Goal: Information Seeking & Learning: Learn about a topic

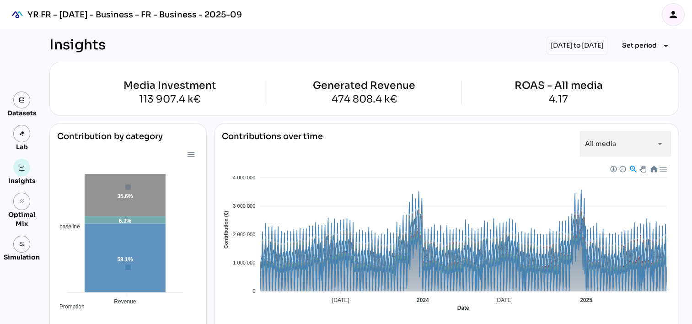
click at [560, 42] on div "[DATE] to [DATE]" at bounding box center [576, 46] width 61 height 18
click at [599, 45] on div "[DATE] to [DATE]" at bounding box center [576, 46] width 61 height 18
click at [546, 45] on div "[DATE] to [DATE]" at bounding box center [576, 46] width 61 height 18
drag, startPoint x: 532, startPoint y: 45, endPoint x: 488, endPoint y: 48, distance: 44.4
click at [480, 48] on div "Insights 01/01/2023 to 30/06/2025 Set period arrow_drop_down" at bounding box center [363, 46] width 629 height 18
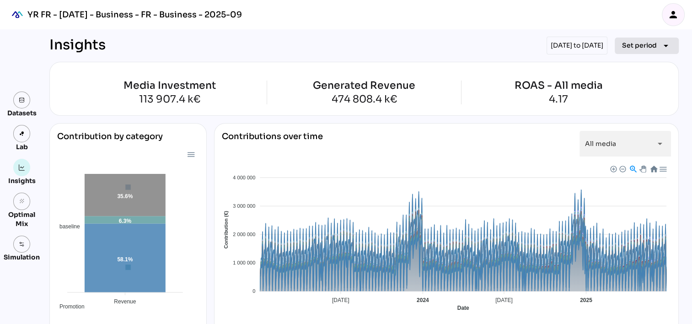
click at [638, 43] on span "Set period" at bounding box center [639, 45] width 35 height 11
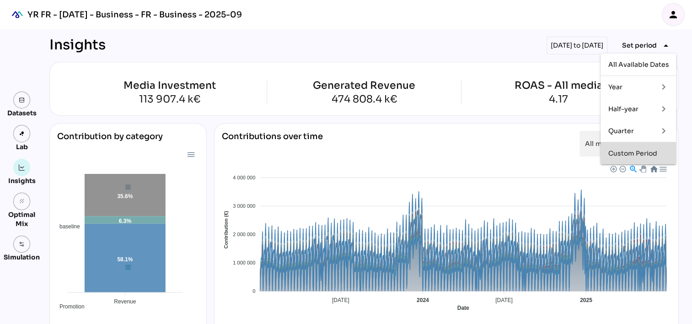
click at [624, 149] on div "Custom Period" at bounding box center [638, 153] width 61 height 8
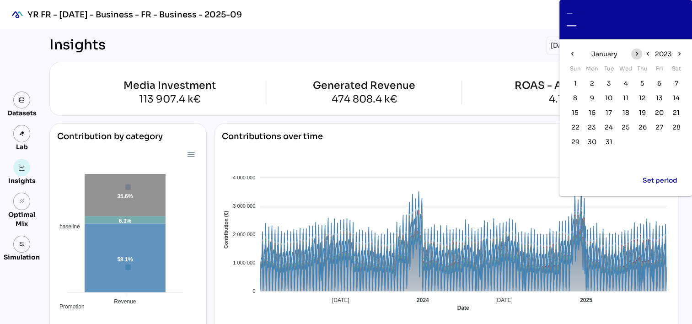
click at [636, 51] on icon "chevron_right" at bounding box center [636, 54] width 8 height 8
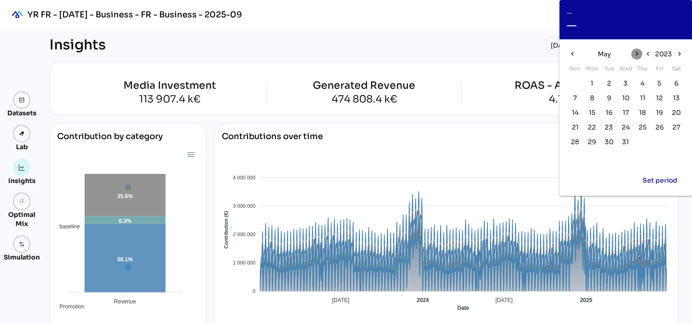
click at [636, 51] on icon "chevron_right" at bounding box center [636, 54] width 8 height 8
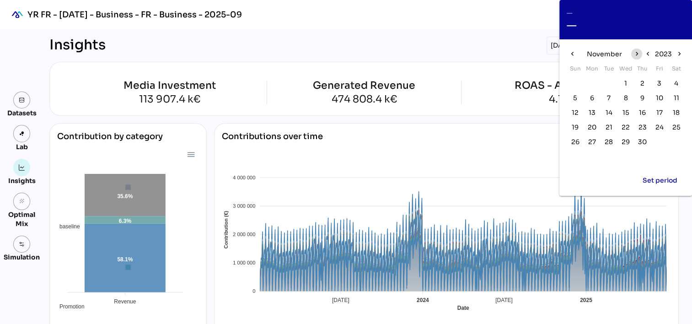
click at [635, 53] on icon "chevron_right" at bounding box center [636, 54] width 8 height 8
click at [657, 82] on span "1" at bounding box center [659, 83] width 10 height 10
click at [676, 54] on icon "chevron_right" at bounding box center [679, 54] width 8 height 8
click at [573, 54] on icon "chevron_left" at bounding box center [572, 54] width 8 height 8
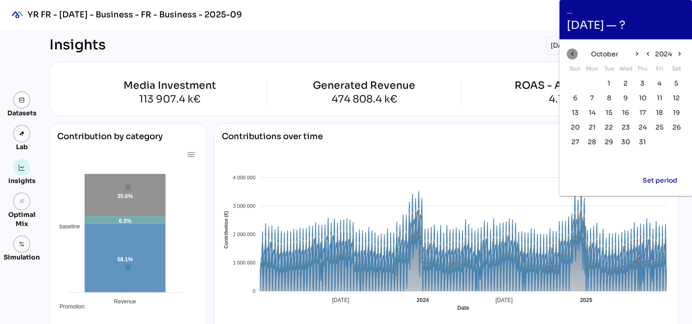
click at [573, 54] on icon "chevron_left" at bounding box center [572, 54] width 8 height 8
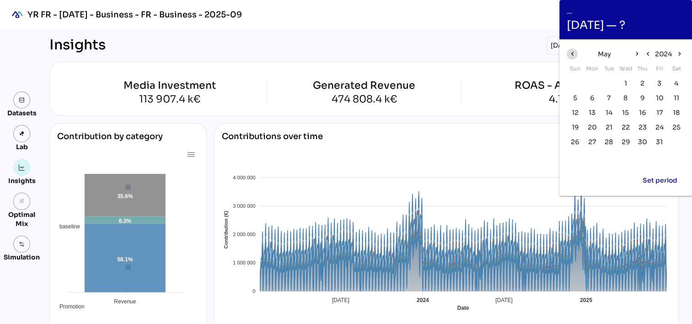
click at [573, 54] on icon "chevron_left" at bounding box center [572, 54] width 8 height 8
click at [660, 83] on span "5" at bounding box center [659, 83] width 4 height 10
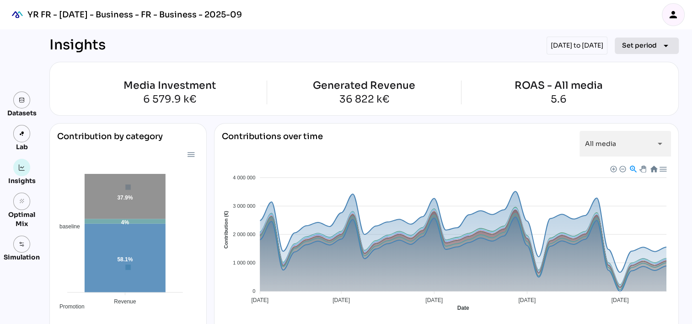
click at [639, 50] on span "Set period" at bounding box center [639, 45] width 35 height 11
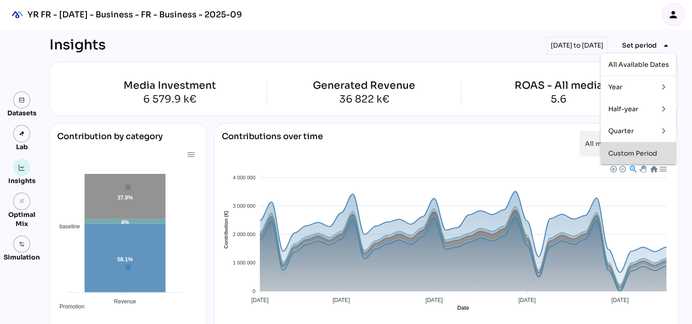
click at [632, 146] on div "Custom Period" at bounding box center [638, 153] width 61 height 15
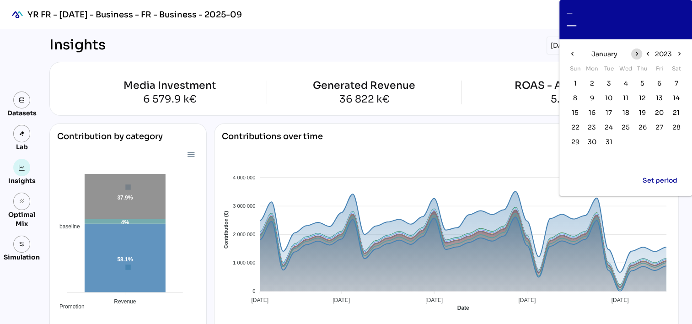
click at [635, 52] on icon "chevron_right" at bounding box center [636, 54] width 8 height 8
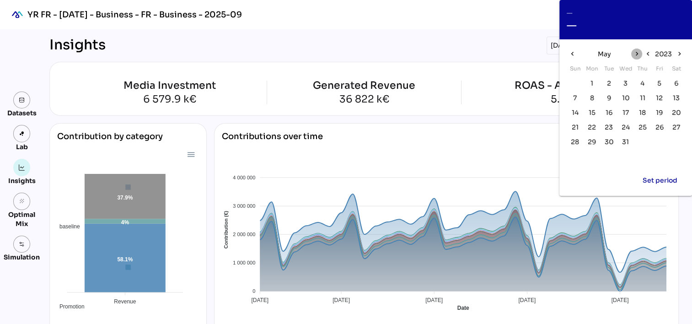
click at [635, 52] on icon "chevron_right" at bounding box center [636, 54] width 8 height 8
click at [574, 53] on icon "chevron_left" at bounding box center [572, 54] width 8 height 8
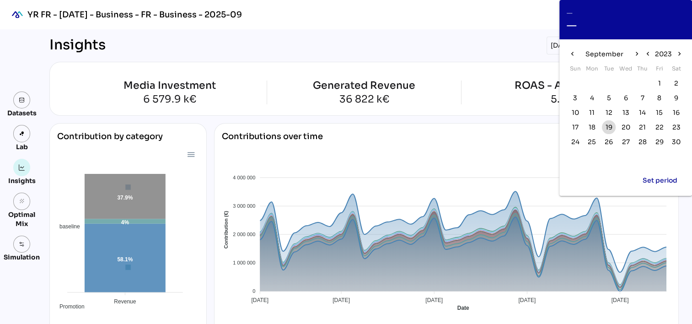
click at [607, 124] on span "19" at bounding box center [608, 127] width 7 height 10
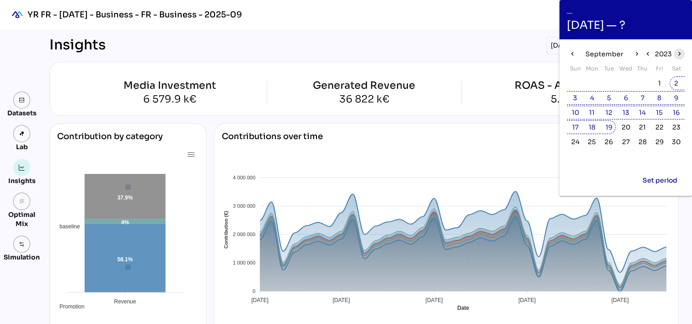
click at [679, 55] on icon "chevron_right" at bounding box center [679, 54] width 8 height 8
click at [662, 184] on span "Set period" at bounding box center [659, 180] width 35 height 11
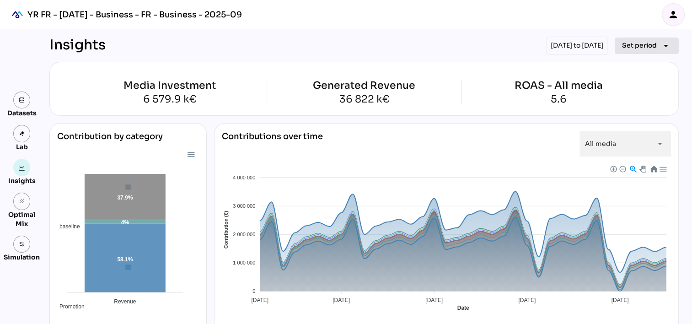
click at [642, 50] on span "Set period" at bounding box center [639, 45] width 35 height 11
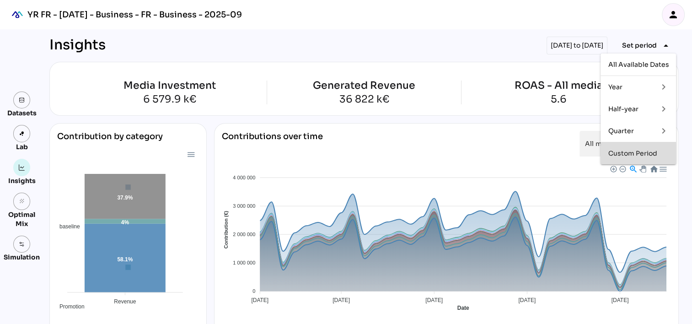
click at [646, 152] on div "Custom Period" at bounding box center [638, 153] width 61 height 8
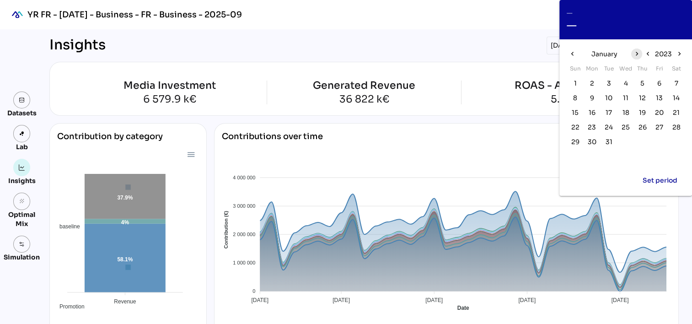
click at [639, 51] on icon "chevron_right" at bounding box center [636, 54] width 8 height 8
click at [679, 53] on icon "chevron_right" at bounding box center [679, 54] width 8 height 8
click at [637, 53] on icon "chevron_right" at bounding box center [636, 54] width 8 height 8
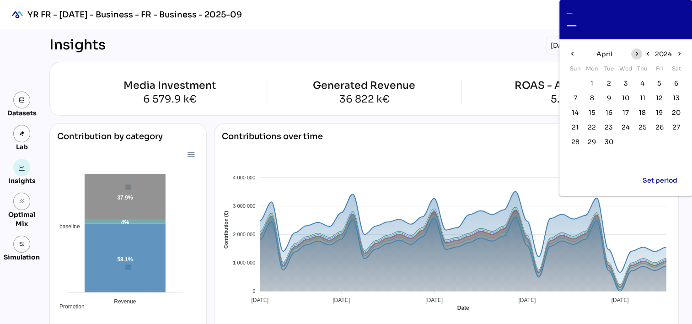
click at [637, 53] on icon "chevron_right" at bounding box center [636, 54] width 8 height 8
click at [636, 54] on icon "chevron_right" at bounding box center [636, 54] width 8 height 8
click at [639, 111] on span "19" at bounding box center [642, 112] width 7 height 10
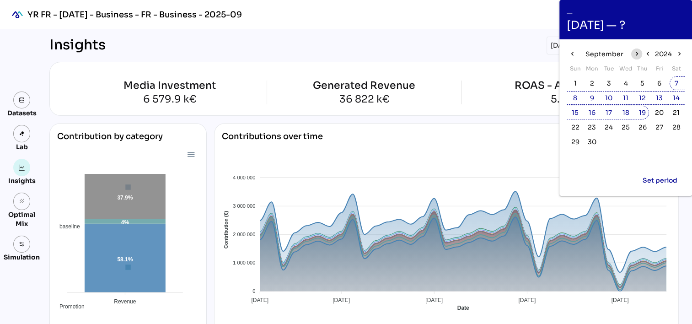
click at [638, 53] on icon "chevron_right" at bounding box center [636, 54] width 8 height 8
click at [627, 112] on span "16" at bounding box center [625, 112] width 7 height 10
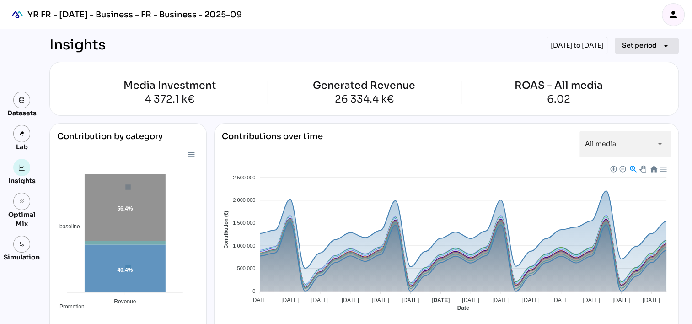
click at [663, 38] on button "Set period arrow_drop_down" at bounding box center [646, 45] width 64 height 16
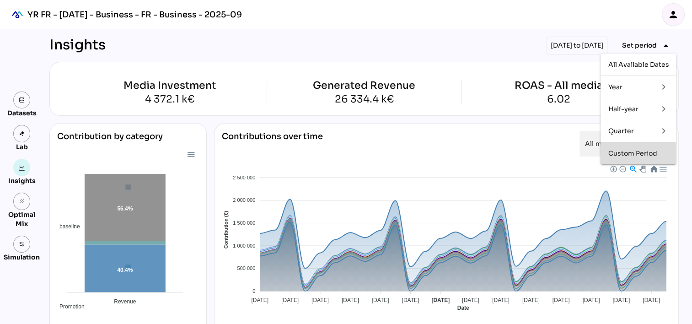
click at [637, 147] on div "Custom Period" at bounding box center [638, 153] width 61 height 15
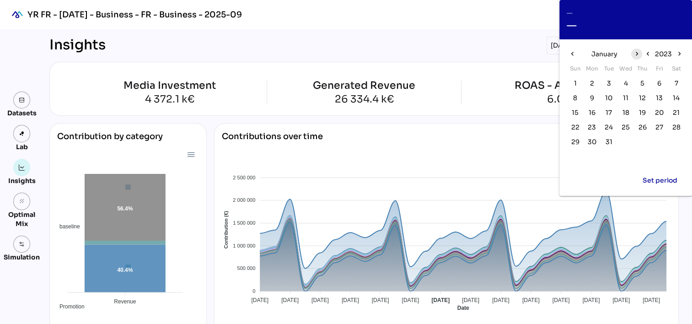
click at [636, 53] on icon "chevron_right" at bounding box center [636, 54] width 8 height 8
click at [638, 54] on icon "chevron_right" at bounding box center [636, 54] width 8 height 8
click at [642, 125] on span "20" at bounding box center [642, 127] width 9 height 10
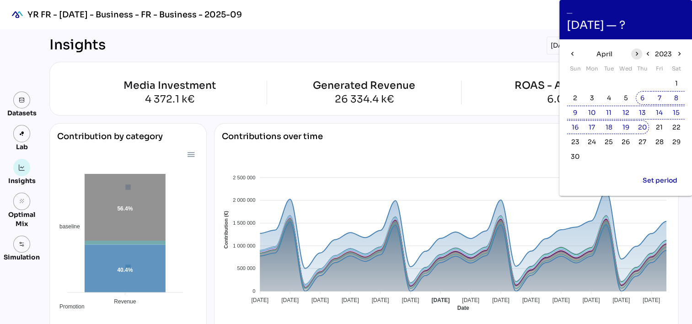
click at [634, 53] on icon "chevron_right" at bounding box center [636, 54] width 8 height 8
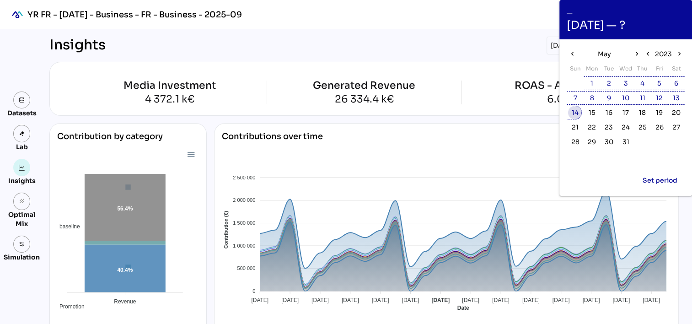
click at [577, 113] on span "14" at bounding box center [574, 112] width 7 height 10
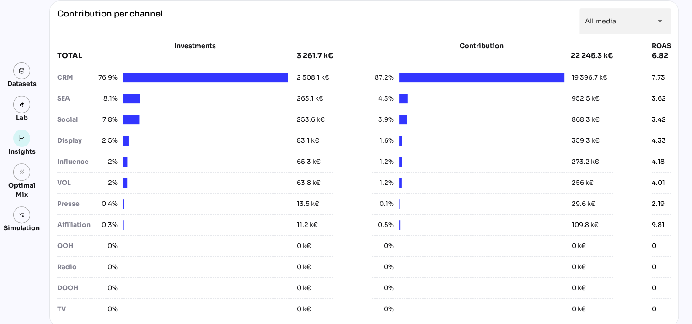
scroll to position [366, 0]
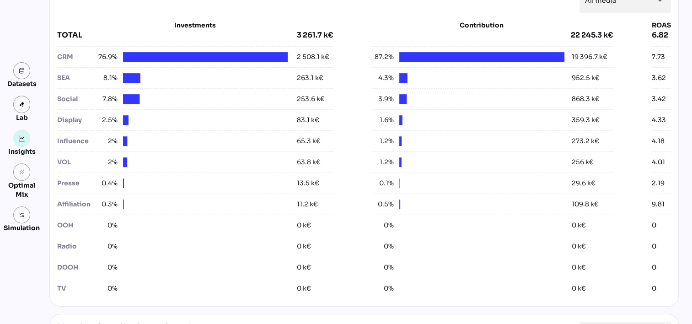
click at [307, 96] on div "253.6 k€" at bounding box center [311, 99] width 28 height 10
click at [298, 95] on div "253.6 k€" at bounding box center [311, 99] width 28 height 10
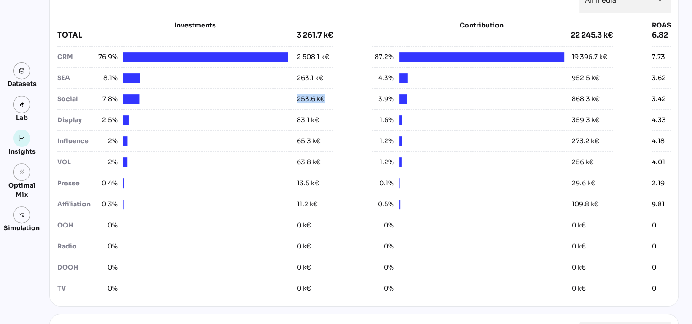
click at [298, 95] on div "253.6 k€" at bounding box center [311, 99] width 28 height 10
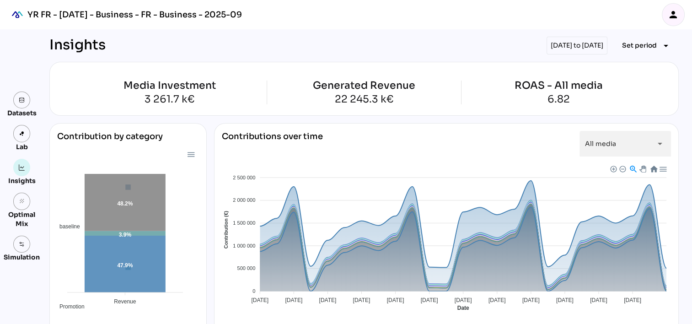
click at [595, 48] on div "[DATE] to [DATE]" at bounding box center [576, 46] width 61 height 18
click at [631, 45] on span "Set period" at bounding box center [639, 45] width 35 height 11
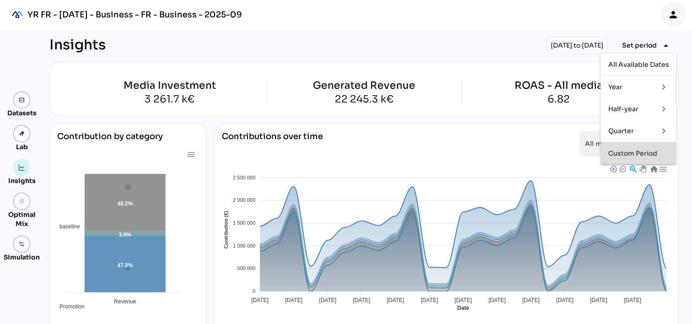
click at [641, 158] on div "Custom Period" at bounding box center [638, 153] width 61 height 15
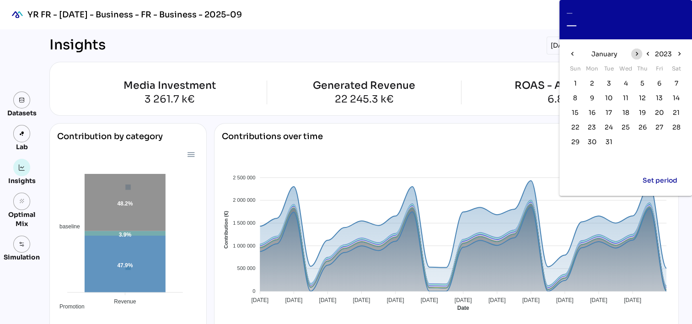
click at [635, 52] on icon "chevron_right" at bounding box center [636, 54] width 8 height 8
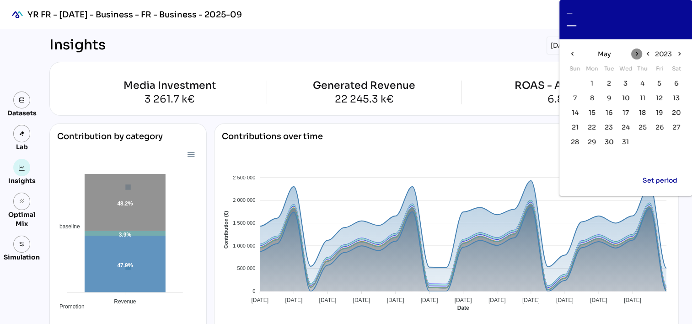
click at [635, 52] on icon "chevron_right" at bounding box center [636, 54] width 8 height 8
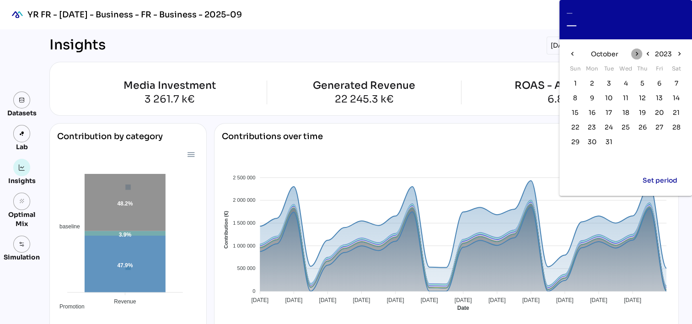
click at [635, 52] on icon "chevron_right" at bounding box center [636, 54] width 8 height 8
click at [658, 85] on span "1" at bounding box center [659, 83] width 3 height 10
click at [638, 53] on icon "chevron_right" at bounding box center [636, 54] width 8 height 8
click at [660, 83] on span "5" at bounding box center [659, 83] width 4 height 10
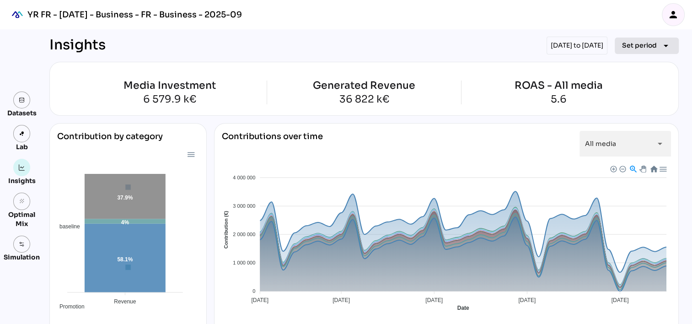
click at [635, 42] on span "Set period" at bounding box center [639, 45] width 35 height 11
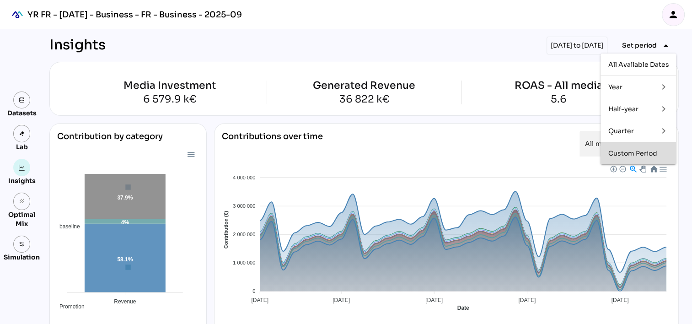
click at [619, 155] on div "Custom Period" at bounding box center [638, 153] width 61 height 8
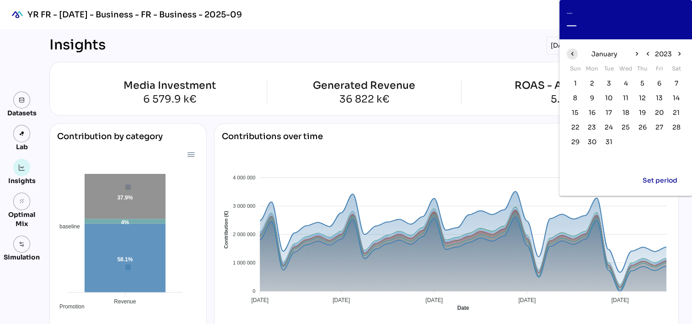
click at [569, 53] on icon "chevron_left" at bounding box center [572, 54] width 8 height 8
click at [432, 39] on div "Insights [DATE] to [DATE] Set period arrow_drop_down" at bounding box center [363, 46] width 629 height 18
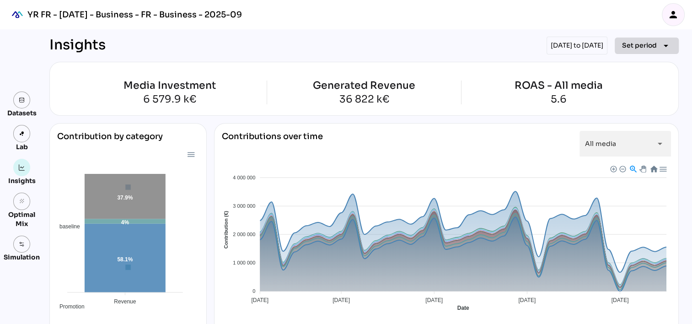
click at [648, 46] on span "Set period" at bounding box center [639, 45] width 35 height 11
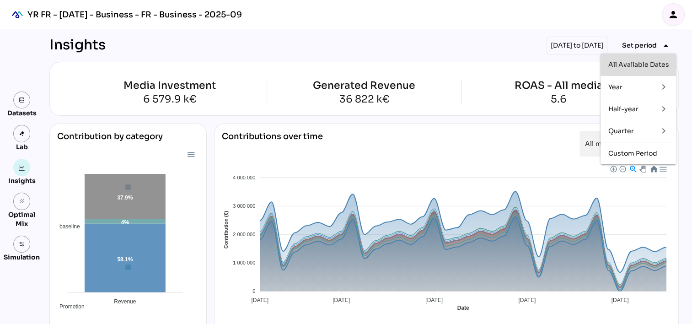
click at [619, 58] on div "All Available Dates" at bounding box center [638, 64] width 61 height 15
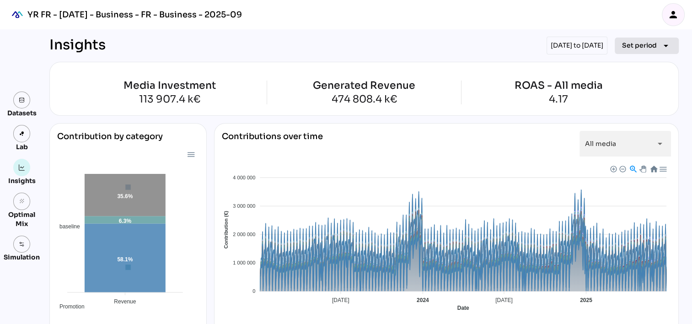
click at [629, 37] on div "[DATE] to [DATE] Set period arrow_drop_down" at bounding box center [612, 46] width 132 height 18
click at [651, 40] on span "Set period" at bounding box center [639, 45] width 35 height 11
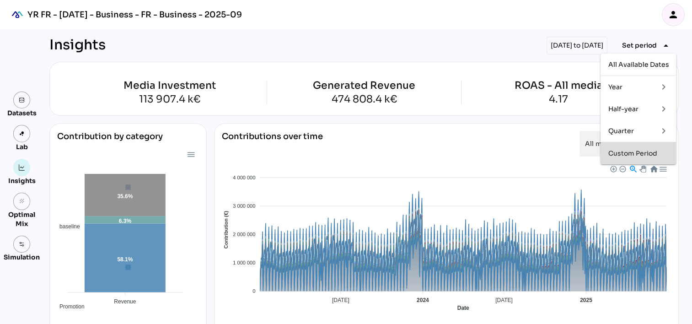
click at [631, 153] on div "Custom Period" at bounding box center [638, 153] width 61 height 8
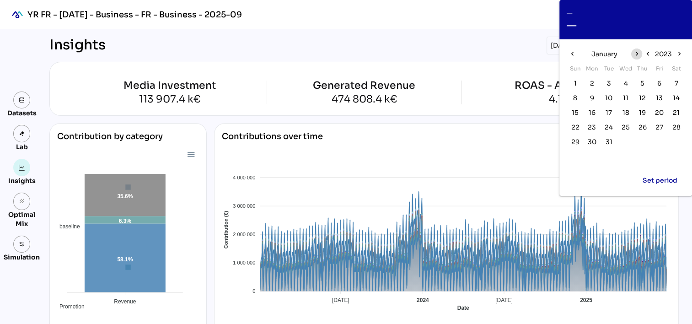
click at [635, 49] on span "chevron_right" at bounding box center [636, 53] width 11 height 11
click at [675, 50] on icon "chevron_right" at bounding box center [679, 54] width 8 height 8
click at [658, 113] on span "19" at bounding box center [659, 112] width 7 height 10
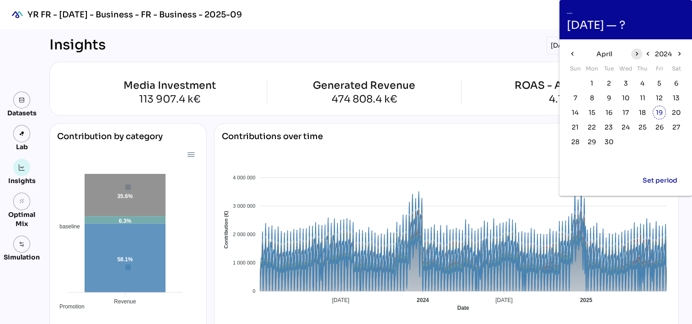
click at [636, 53] on icon "chevron_right" at bounding box center [636, 54] width 8 height 8
click at [605, 97] on span "4" at bounding box center [608, 98] width 10 height 10
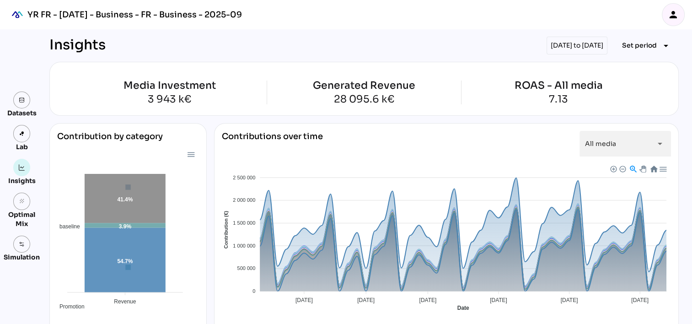
click at [574, 49] on div "[DATE] to [DATE]" at bounding box center [576, 46] width 61 height 18
click at [590, 43] on div "[DATE] to [DATE]" at bounding box center [576, 46] width 61 height 18
click at [640, 43] on span "Set period" at bounding box center [639, 45] width 35 height 11
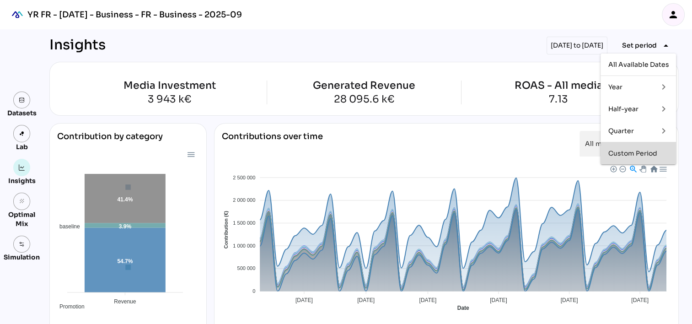
click at [646, 152] on div "Custom Period" at bounding box center [638, 153] width 61 height 8
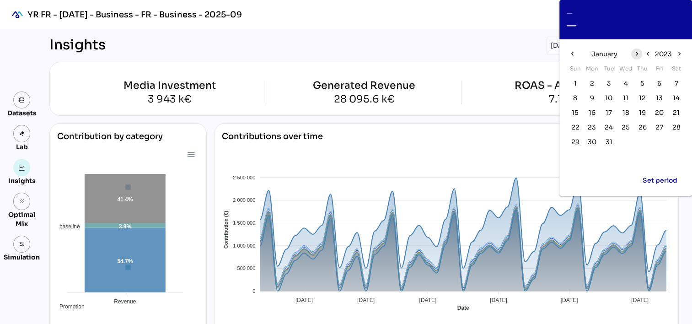
click at [636, 53] on icon "chevron_right" at bounding box center [636, 54] width 8 height 8
click at [682, 55] on icon "chevron_right" at bounding box center [679, 54] width 8 height 8
click at [661, 111] on span "19" at bounding box center [659, 112] width 7 height 10
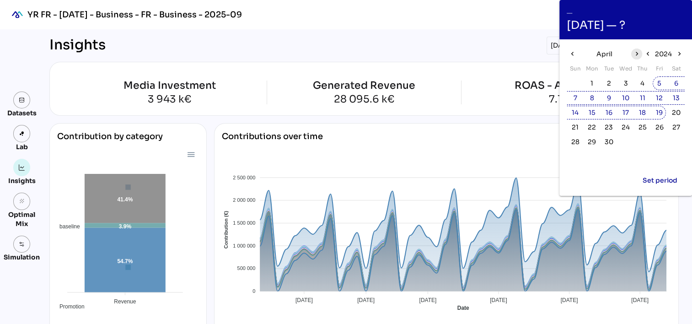
click at [637, 55] on icon "chevron_right" at bounding box center [636, 54] width 8 height 8
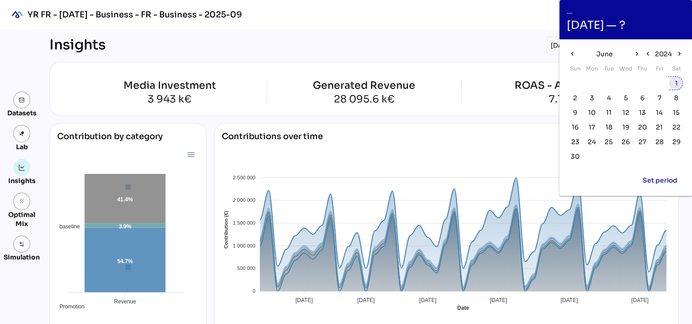
click at [677, 84] on span "1" at bounding box center [675, 83] width 3 height 10
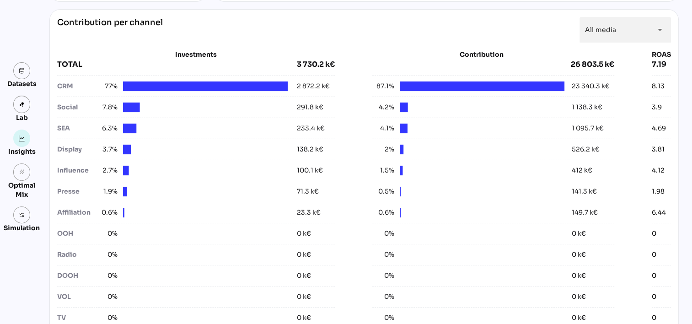
scroll to position [336, 0]
click at [679, 5] on div "Insights [DATE] to [DATE] Set period arrow_drop_down Media Investment 3 730.2 k…" at bounding box center [360, 284] width 637 height 1183
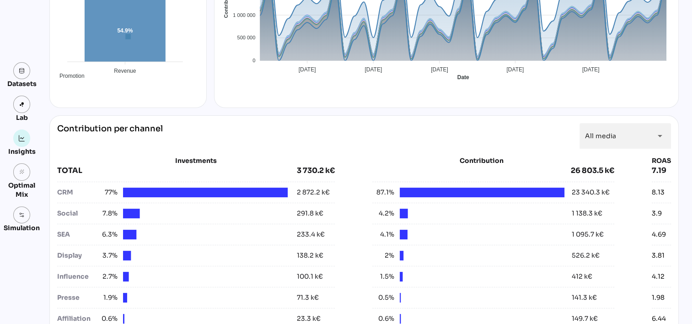
scroll to position [320, 0]
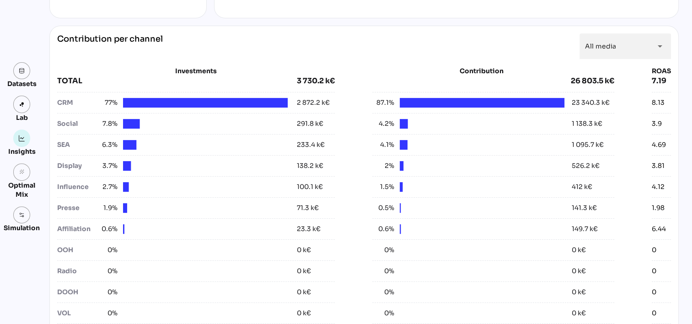
click at [298, 141] on div "233.4 k€" at bounding box center [311, 145] width 28 height 10
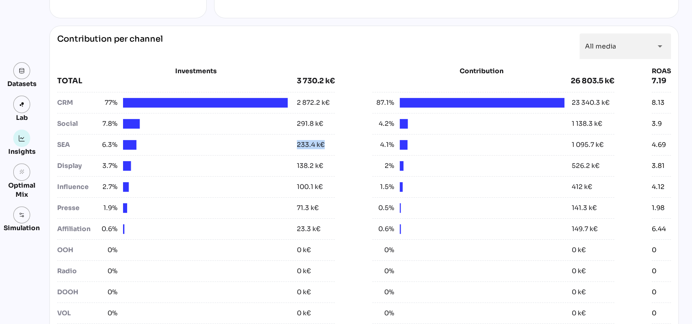
click at [298, 141] on div "233.4 k€" at bounding box center [311, 145] width 28 height 10
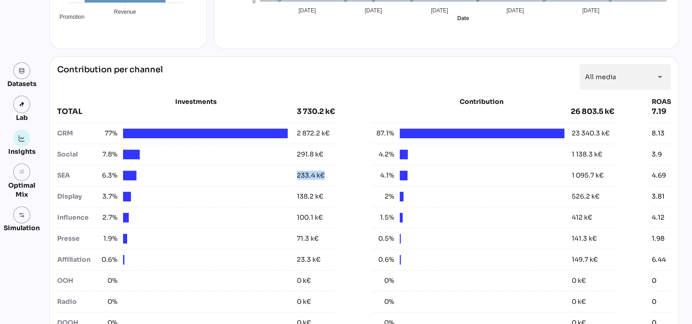
scroll to position [274, 0]
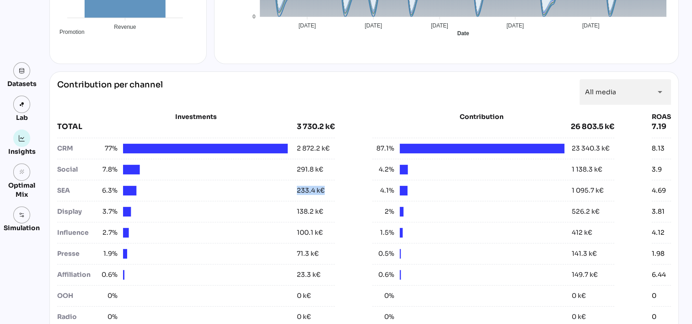
click at [328, 192] on div "SEA 6.3% 233.4 k€" at bounding box center [195, 191] width 277 height 10
click at [651, 188] on div "4.69" at bounding box center [658, 191] width 14 height 10
click at [584, 187] on div "1 095.7 k€" at bounding box center [587, 191] width 32 height 10
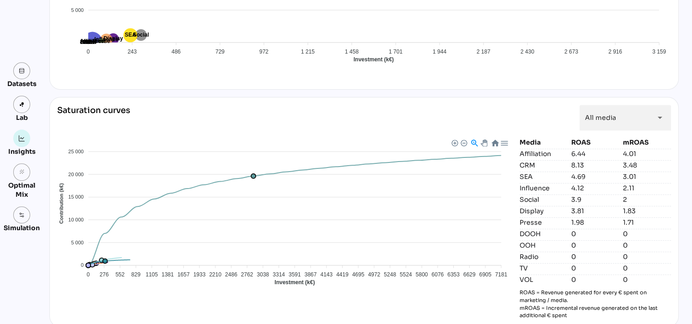
scroll to position [885, 0]
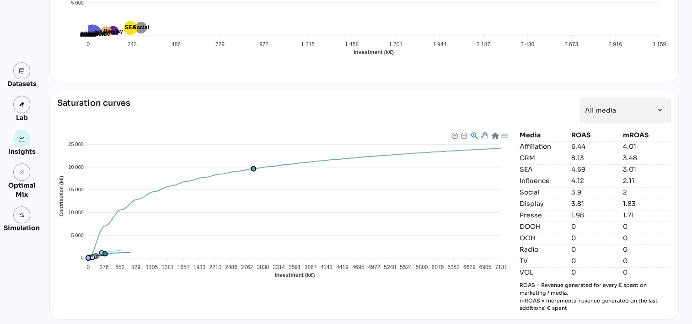
click at [251, 164] on foreignobject "Affiliation CRM DOOH Display Influence OOH Presse Radio SEA Social TV VOL" at bounding box center [284, 210] width 455 height 160
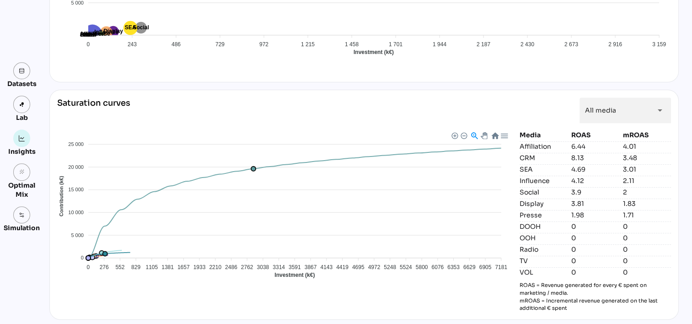
drag, startPoint x: 517, startPoint y: 280, endPoint x: 587, endPoint y: 309, distance: 75.9
click at [587, 309] on div "Saturation curves All media ********* arrow_drop_down Affiliation CRM DOOH Disp…" at bounding box center [363, 205] width 629 height 230
click at [588, 307] on p "ROAS = Revenue generated for every € spent on marketing / media. mROAS = Increm…" at bounding box center [594, 296] width 151 height 31
click at [585, 307] on p "ROAS = Revenue generated for every € spent on marketing / media. mROAS = Increm…" at bounding box center [594, 296] width 151 height 31
click at [554, 308] on p "ROAS = Revenue generated for every € spent on marketing / media. mROAS = Increm…" at bounding box center [594, 296] width 151 height 31
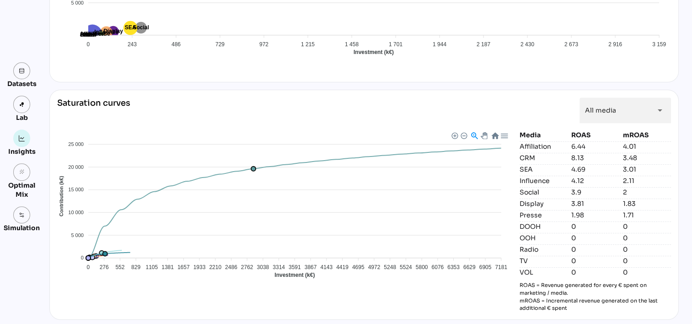
drag, startPoint x: 567, startPoint y: 307, endPoint x: 511, endPoint y: 281, distance: 62.2
click at [511, 281] on div "Affiliation CRM DOOH Display Influence OOH Presse Radio SEA Social TV VOL 25 00…" at bounding box center [364, 220] width 614 height 181
drag, startPoint x: 511, startPoint y: 281, endPoint x: 524, endPoint y: 288, distance: 15.1
click at [524, 288] on p "ROAS = Revenue generated for every € spent on marketing / media. mROAS = Increm…" at bounding box center [594, 296] width 151 height 31
click at [520, 282] on p "ROAS = Revenue generated for every € spent on marketing / media. mROAS = Increm…" at bounding box center [594, 296] width 151 height 31
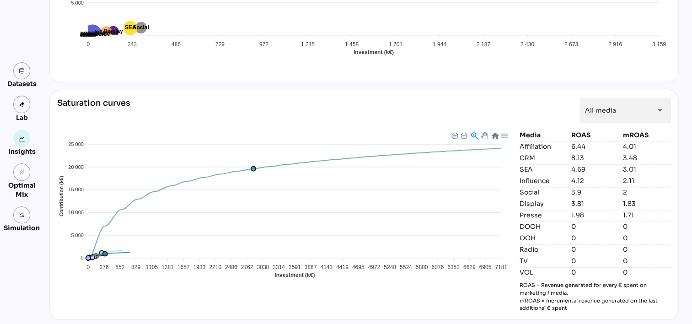
click at [514, 282] on div "Affiliation CRM DOOH Display Influence OOH Presse Radio SEA Social TV VOL 25 00…" at bounding box center [364, 220] width 614 height 181
drag, startPoint x: 569, startPoint y: 304, endPoint x: 540, endPoint y: 296, distance: 30.3
click at [540, 296] on p "ROAS = Revenue generated for every € spent on marketing / media. mROAS = Increm…" at bounding box center [594, 296] width 151 height 31
copy p "Incremental revenue generated on the last additional € spent"
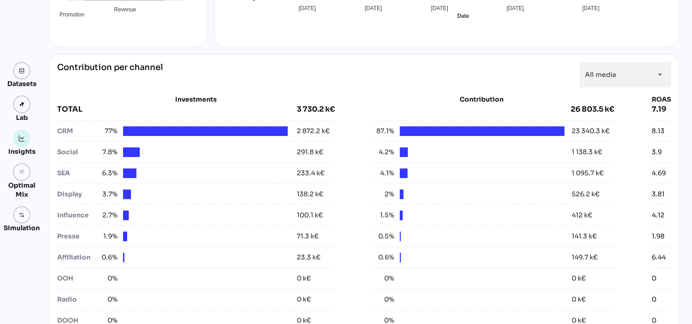
scroll to position [245, 0]
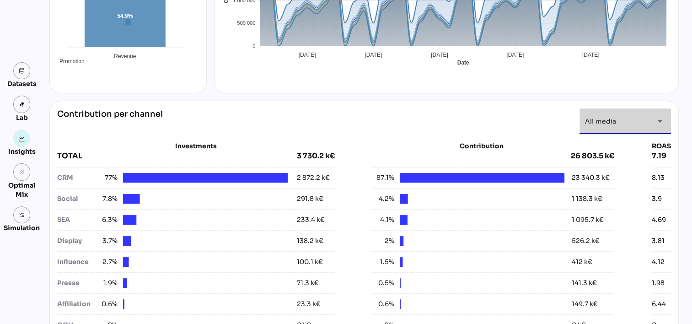
click at [658, 125] on icon "arrow_drop_down" at bounding box center [659, 121] width 11 height 11
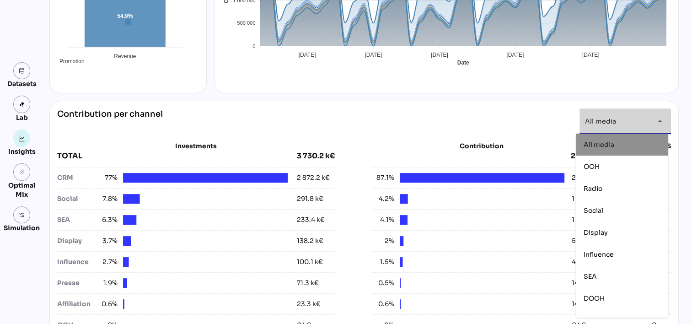
click at [658, 113] on div "arrow_drop_down" at bounding box center [657, 121] width 16 height 26
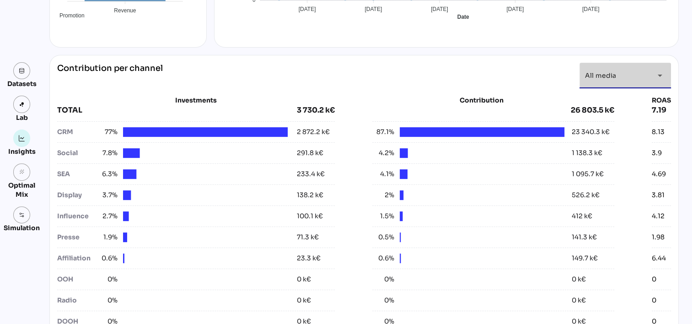
scroll to position [154, 0]
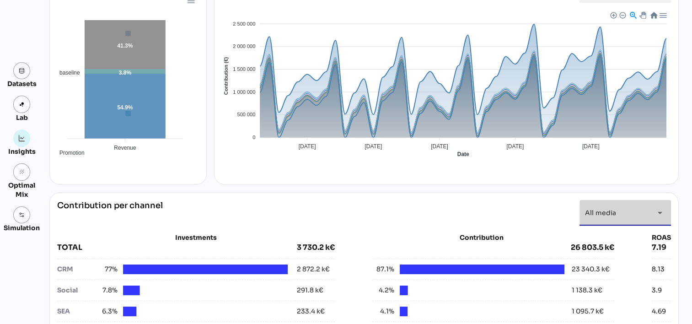
click at [649, 218] on div "arrow_drop_down" at bounding box center [657, 213] width 16 height 26
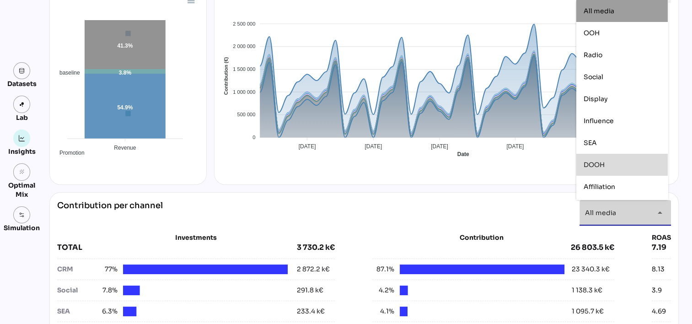
scroll to position [86, 0]
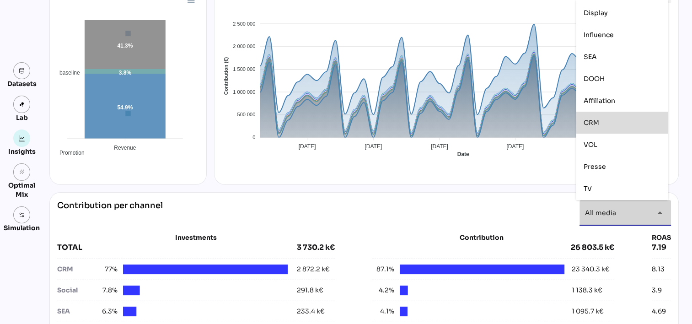
click at [603, 124] on div "CRM" at bounding box center [621, 123] width 77 height 8
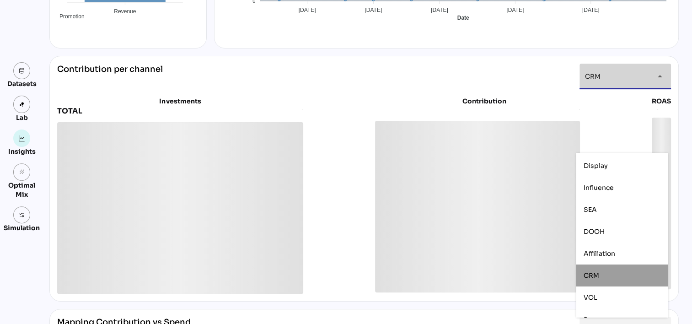
scroll to position [75, 0]
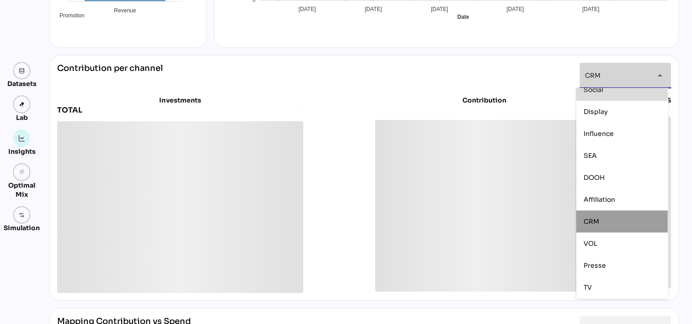
click at [617, 66] on div "CRM ***" at bounding box center [617, 76] width 64 height 26
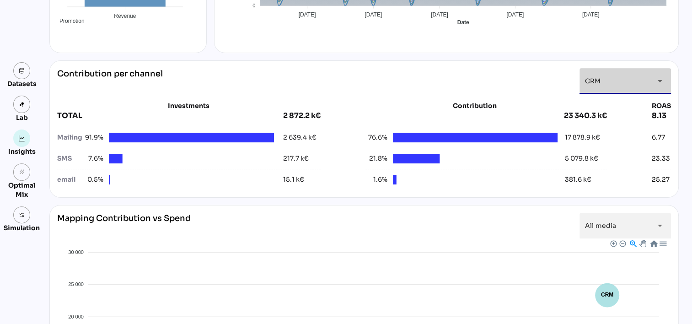
scroll to position [0, 0]
click at [607, 75] on div "CRM ***" at bounding box center [617, 81] width 64 height 26
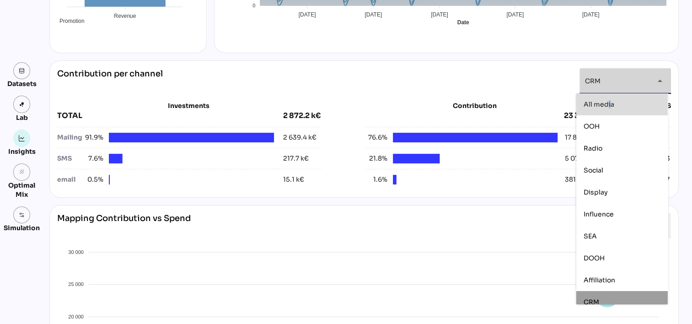
click at [609, 108] on span "All media" at bounding box center [598, 104] width 31 height 8
type input "*********"
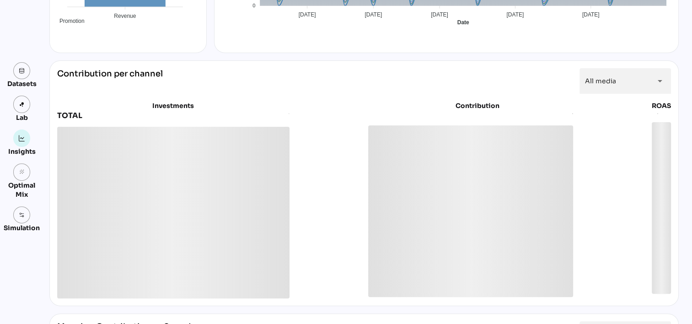
click at [674, 77] on div "Contribution per channel All media ********* arrow_drop_down Investments TOTAL …" at bounding box center [363, 182] width 629 height 245
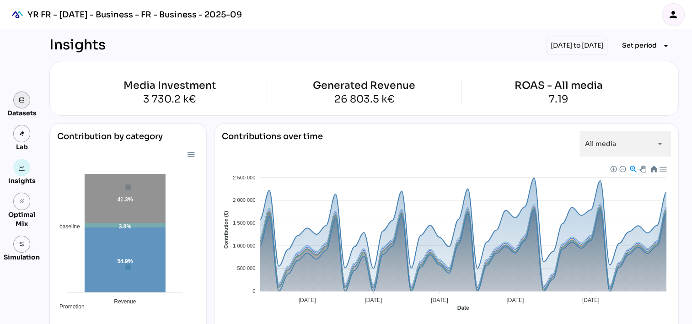
click at [21, 101] on img at bounding box center [22, 100] width 6 height 6
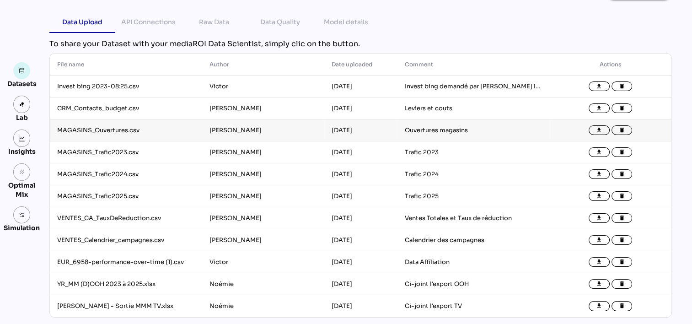
scroll to position [53, 0]
click at [21, 91] on div "Datasets Lab Insights grain Optimal Mix Simulation" at bounding box center [22, 147] width 36 height 171
drag, startPoint x: 21, startPoint y: 91, endPoint x: 21, endPoint y: 102, distance: 11.9
click at [21, 102] on img at bounding box center [22, 104] width 6 height 6
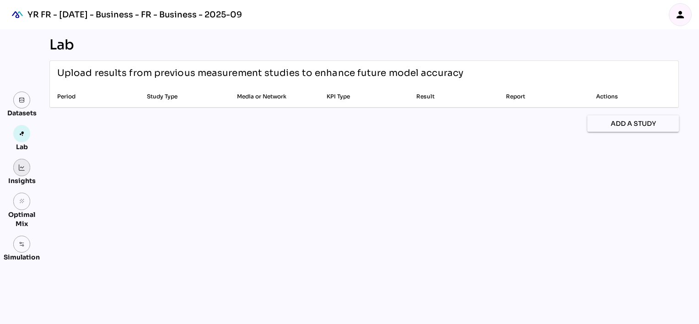
click at [18, 171] on link at bounding box center [21, 167] width 17 height 17
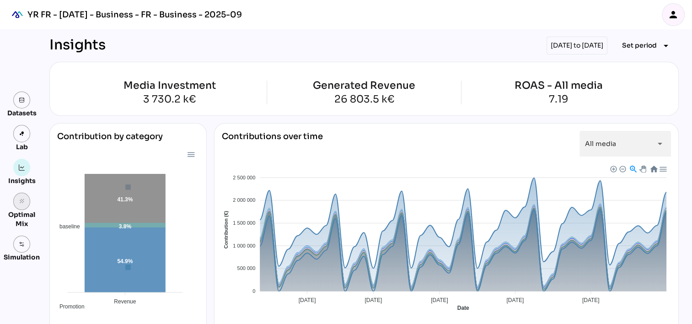
click at [22, 205] on link "grain" at bounding box center [21, 200] width 17 height 17
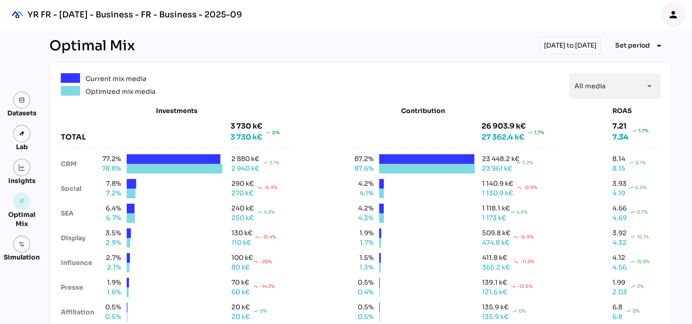
click at [249, 165] on div "2 940 k€" at bounding box center [245, 169] width 28 height 10
click at [20, 251] on link at bounding box center [21, 243] width 17 height 17
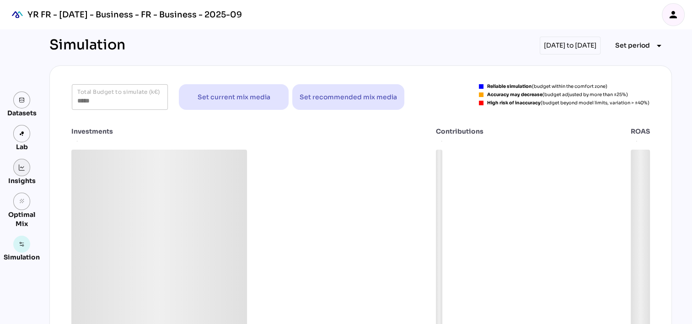
click at [22, 163] on link at bounding box center [21, 167] width 17 height 17
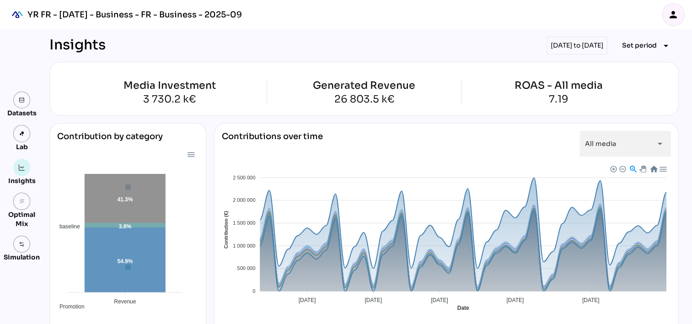
click at [578, 44] on div "[DATE] to [DATE]" at bounding box center [576, 46] width 61 height 18
click at [624, 48] on span "Set period" at bounding box center [639, 45] width 35 height 11
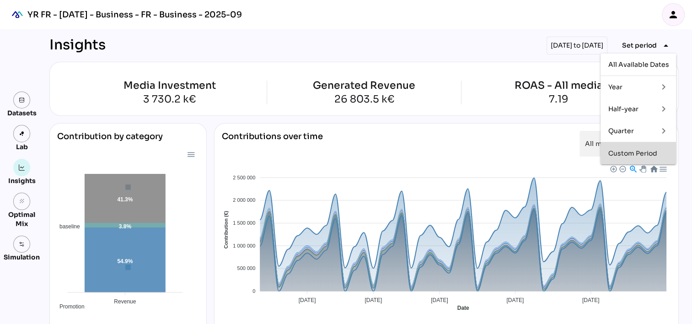
click at [628, 155] on div "Custom Period" at bounding box center [638, 153] width 61 height 8
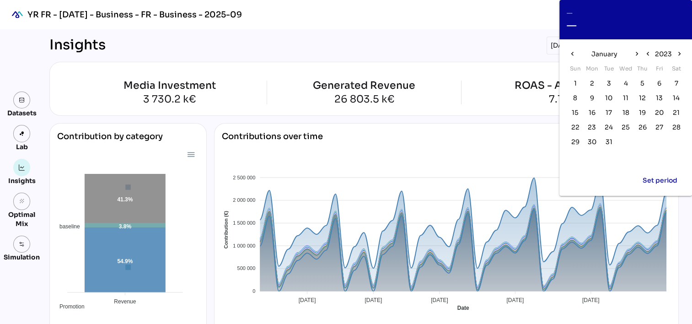
click at [513, 25] on div "YR FR - [DATE] - Business - FR - Business - 2025-09 person" at bounding box center [346, 14] width 692 height 29
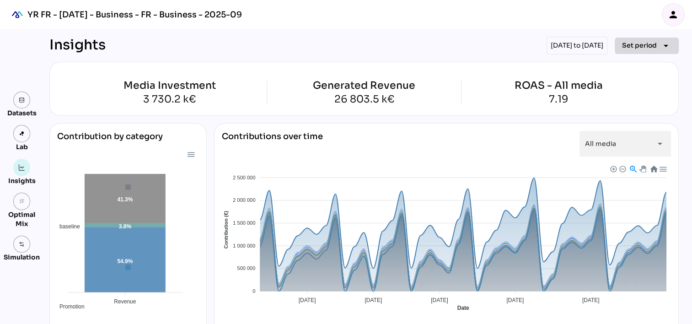
click at [645, 44] on span "Set period" at bounding box center [639, 45] width 35 height 11
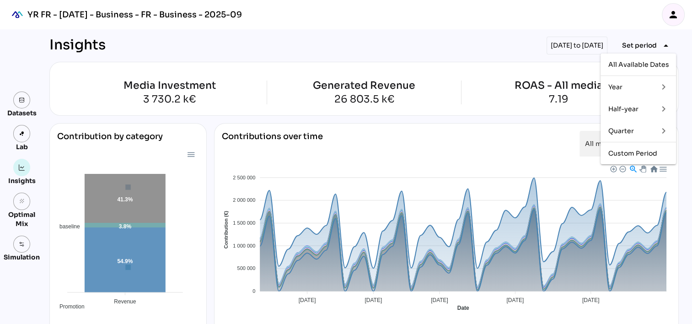
click at [634, 91] on div "Year" at bounding box center [629, 87] width 43 height 8
click at [587, 109] on div "2024" at bounding box center [584, 109] width 17 height 8
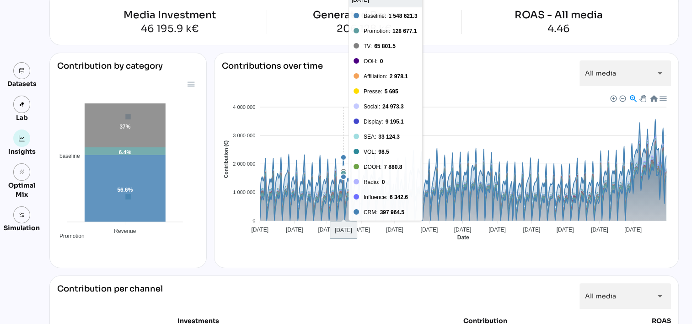
scroll to position [91, 0]
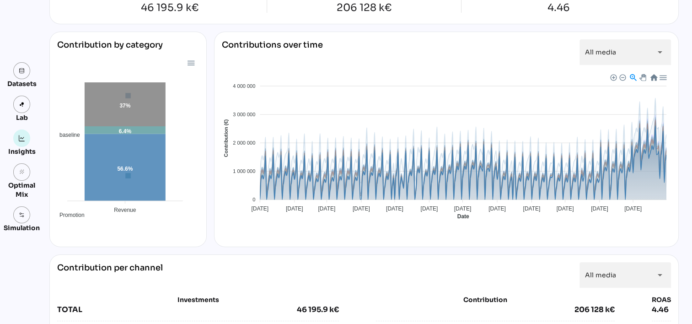
click at [245, 293] on span "Baseline" at bounding box center [231, 296] width 28 height 6
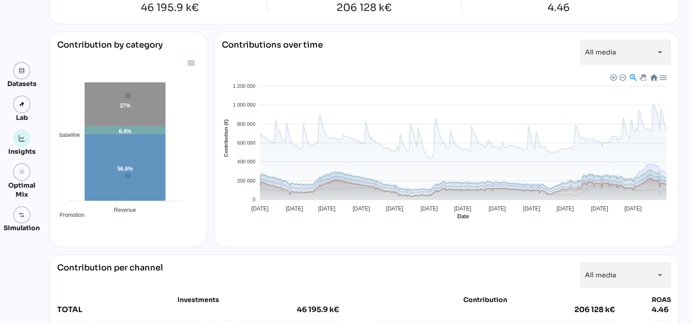
click at [245, 293] on span "Baseline" at bounding box center [231, 296] width 28 height 6
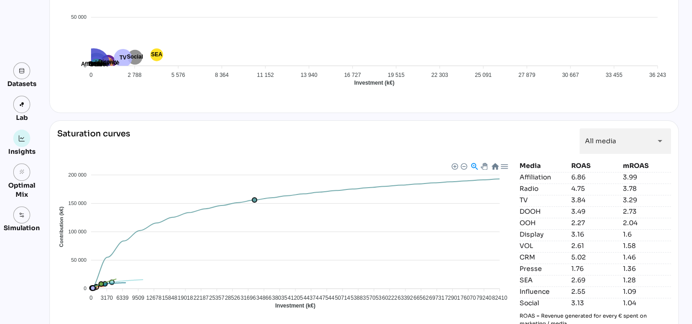
scroll to position [869, 0]
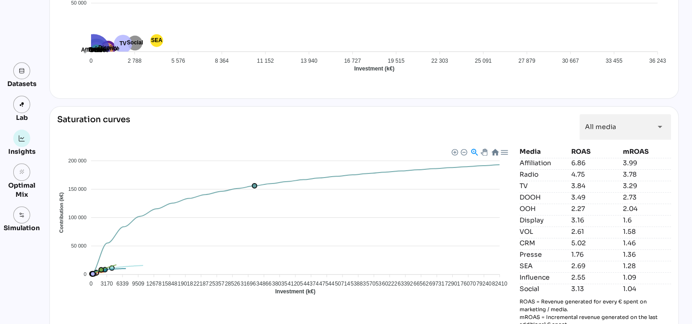
click at [627, 240] on div "1.46" at bounding box center [647, 242] width 48 height 9
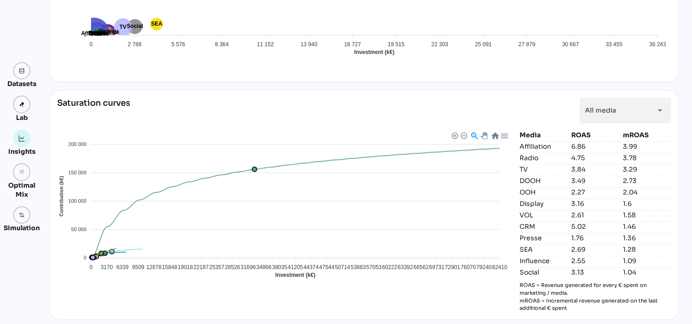
click at [558, 288] on p "ROAS = Revenue generated for every € spent on marketing / media. mROAS = Increm…" at bounding box center [594, 296] width 151 height 31
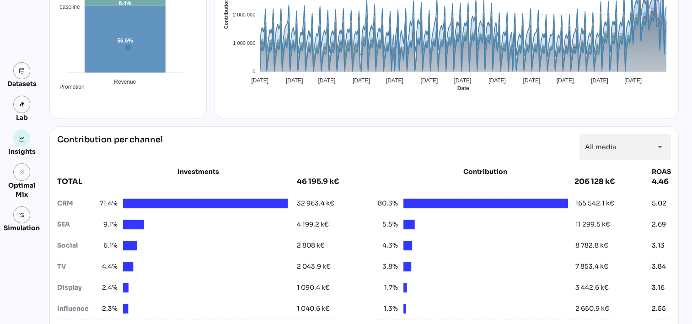
scroll to position [320, 0]
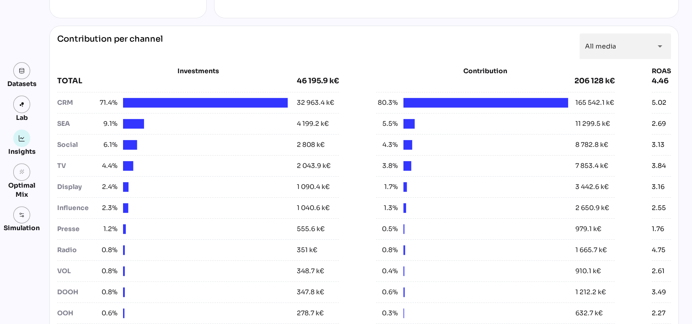
click at [297, 98] on div "32 963.4 k€" at bounding box center [315, 103] width 37 height 10
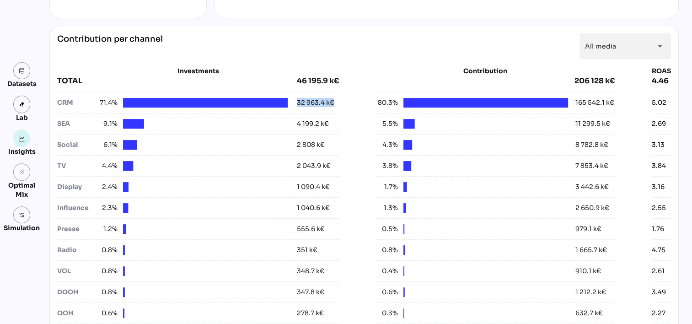
click at [297, 98] on div "32 963.4 k€" at bounding box center [315, 103] width 37 height 10
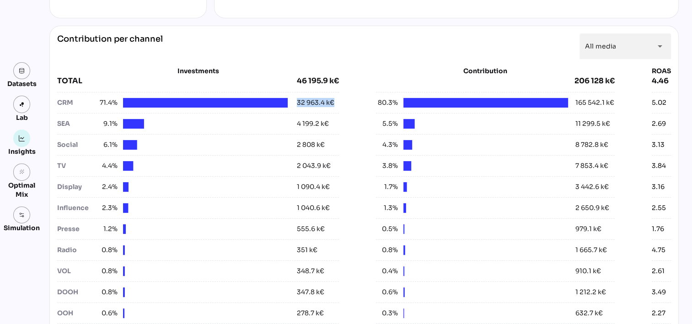
click at [297, 98] on div "32 963.4 k€" at bounding box center [315, 103] width 37 height 10
drag, startPoint x: 293, startPoint y: 98, endPoint x: 319, endPoint y: 97, distance: 25.6
click at [319, 98] on div "32 963.4 k€" at bounding box center [315, 103] width 37 height 10
click at [347, 104] on div "Investments TOTAL 46 195.9 k€ CRM 71.4% 32 963.4 k€ SEA 9.1% 4 199.2 k€ Social …" at bounding box center [364, 205] width 614 height 278
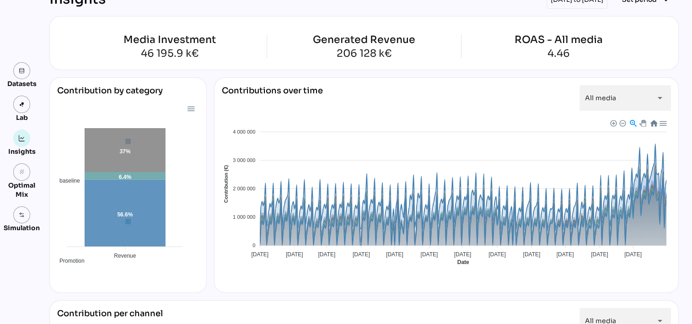
scroll to position [0, 0]
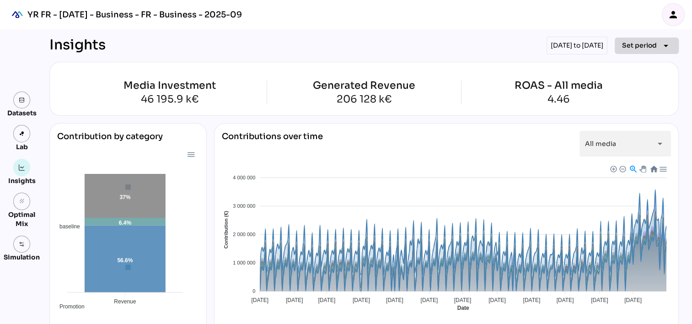
click at [617, 42] on button "Set period arrow_drop_down" at bounding box center [646, 45] width 64 height 16
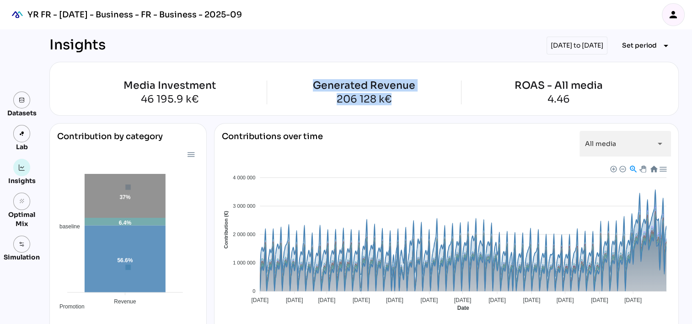
drag, startPoint x: 310, startPoint y: 82, endPoint x: 454, endPoint y: 112, distance: 146.3
click at [454, 112] on div "Media Investment 46 195.9 k€ Generated Revenue 206 128 k€ ROAS - All media 4.46" at bounding box center [363, 89] width 629 height 54
drag, startPoint x: 454, startPoint y: 112, endPoint x: 427, endPoint y: 120, distance: 27.6
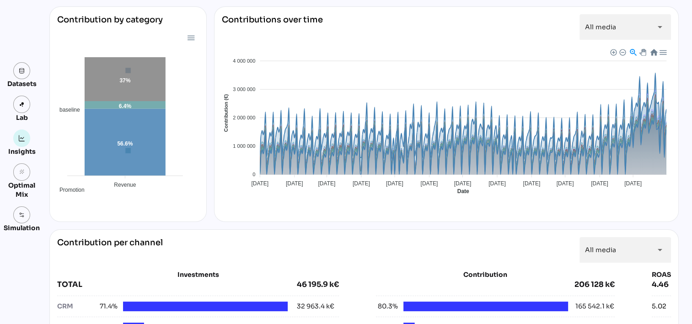
scroll to position [274, 0]
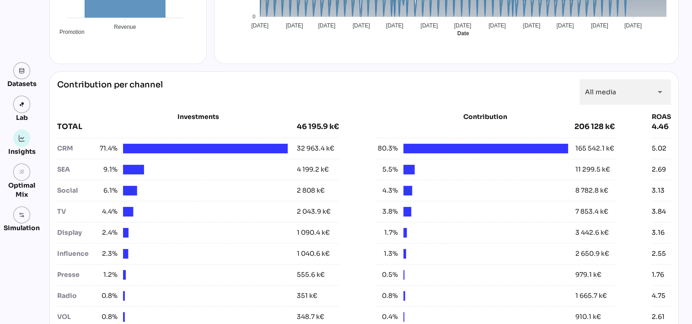
click at [301, 149] on div "32 963.4 k€" at bounding box center [315, 149] width 37 height 10
click at [301, 148] on div "32 963.4 k€" at bounding box center [315, 149] width 37 height 10
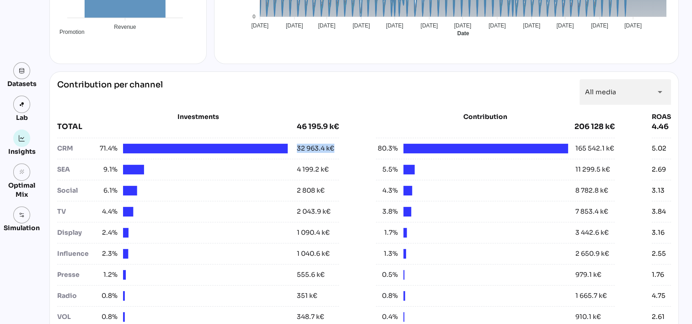
click at [301, 148] on div "32 963.4 k€" at bounding box center [315, 149] width 37 height 10
click at [336, 148] on div "Investments TOTAL 46 195.9 k€ CRM 71.4% 32 963.4 k€ SEA 9.1% 4 199.2 k€ Social …" at bounding box center [364, 251] width 614 height 278
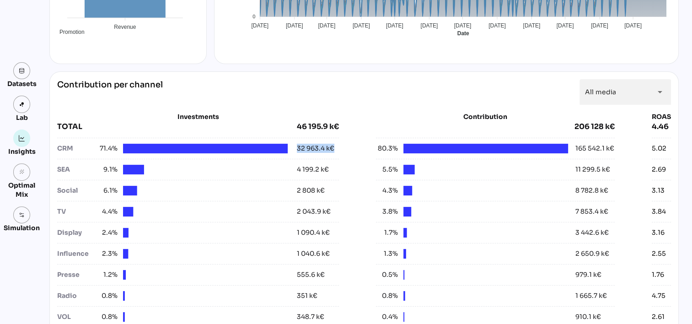
drag, startPoint x: 336, startPoint y: 148, endPoint x: 326, endPoint y: 150, distance: 10.8
click at [326, 150] on div "32 963.4 k€" at bounding box center [315, 149] width 37 height 10
drag, startPoint x: 326, startPoint y: 150, endPoint x: 341, endPoint y: 150, distance: 15.6
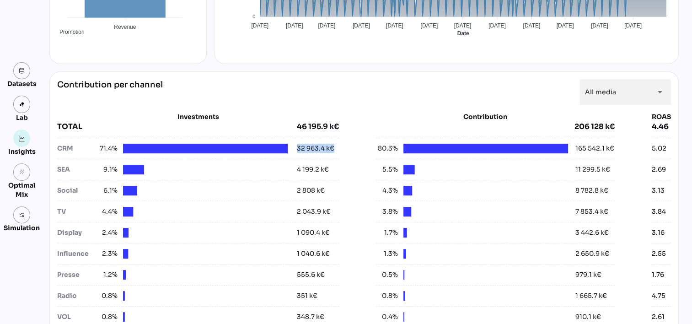
click at [341, 150] on div "Investments TOTAL 46 195.9 k€ CRM 71.4% 32 963.4 k€ SEA 9.1% 4 199.2 k€ Social …" at bounding box center [364, 251] width 614 height 278
click at [347, 146] on div "Investments TOTAL 46 195.9 k€ CRM 71.4% 32 963.4 k€ SEA 9.1% 4 199.2 k€ Social …" at bounding box center [364, 251] width 614 height 278
drag, startPoint x: 328, startPoint y: 146, endPoint x: 294, endPoint y: 145, distance: 33.8
click at [297, 145] on div "32 963.4 k€" at bounding box center [315, 149] width 37 height 10
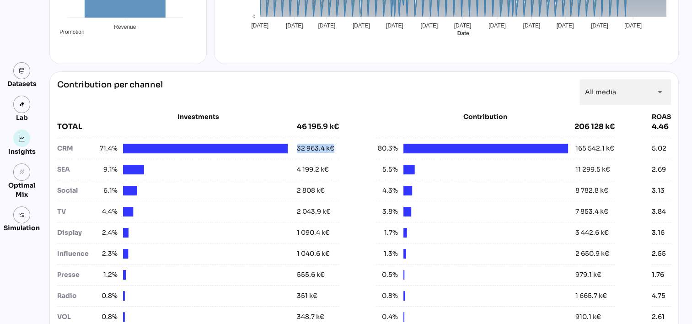
click at [336, 148] on div "Investments TOTAL 46 195.9 k€ CRM 71.4% 32 963.4 k€ SEA 9.1% 4 199.2 k€ Social …" at bounding box center [364, 251] width 614 height 278
drag, startPoint x: 340, startPoint y: 151, endPoint x: 291, endPoint y: 146, distance: 49.6
click at [291, 146] on div "Investments TOTAL 46 195.9 k€ CRM 71.4% 32 963.4 k€ SEA 9.1% 4 199.2 k€ Social …" at bounding box center [364, 251] width 614 height 278
drag, startPoint x: 291, startPoint y: 146, endPoint x: 340, endPoint y: 152, distance: 49.7
click at [340, 152] on div "Investments TOTAL 46 195.9 k€ CRM 71.4% 32 963.4 k€ SEA 9.1% 4 199.2 k€ Social …" at bounding box center [364, 251] width 614 height 278
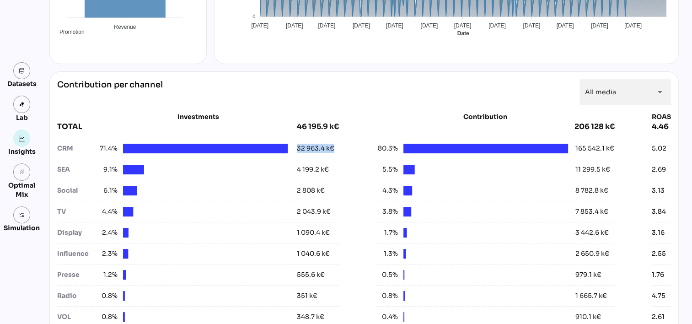
click at [346, 148] on div "Investments TOTAL 46 195.9 k€ CRM 71.4% 32 963.4 k€ SEA 9.1% 4 199.2 k€ Social …" at bounding box center [364, 251] width 614 height 278
drag, startPoint x: 344, startPoint y: 149, endPoint x: 290, endPoint y: 146, distance: 53.5
click at [290, 146] on div "Investments TOTAL 46 195.9 k€ CRM 71.4% 32 963.4 k€ SEA 9.1% 4 199.2 k€ Social …" at bounding box center [364, 251] width 614 height 278
click at [391, 85] on div "Contribution per channel All media ********* arrow_drop_down" at bounding box center [364, 92] width 614 height 26
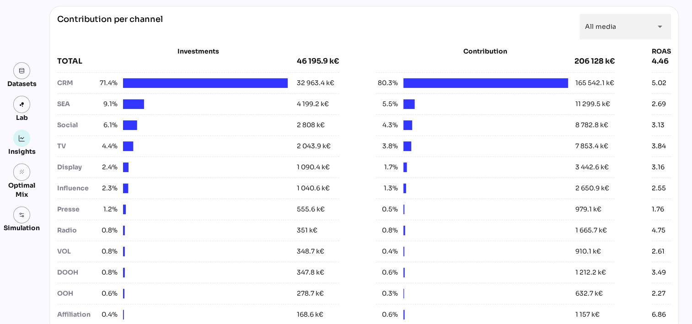
scroll to position [411, 0]
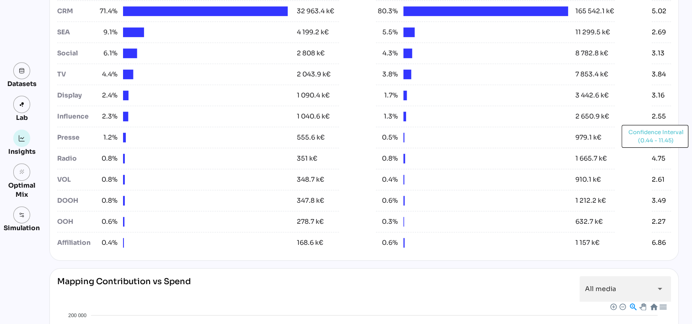
click at [651, 159] on div "4.75" at bounding box center [658, 159] width 14 height 10
drag, startPoint x: 649, startPoint y: 159, endPoint x: 663, endPoint y: 154, distance: 15.2
click at [663, 154] on div "4.75" at bounding box center [660, 159] width 19 height 10
click at [679, 154] on div "Insights 01/01/2024 to 31/12/2024 Set period arrow_drop_down Media Investment 4…" at bounding box center [360, 209] width 637 height 1183
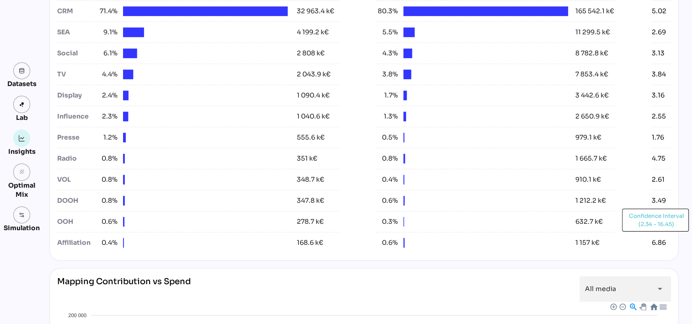
click at [655, 238] on div "6.86" at bounding box center [658, 243] width 14 height 10
drag, startPoint x: 655, startPoint y: 238, endPoint x: 665, endPoint y: 240, distance: 10.4
click at [665, 240] on div "6.86" at bounding box center [660, 243] width 19 height 10
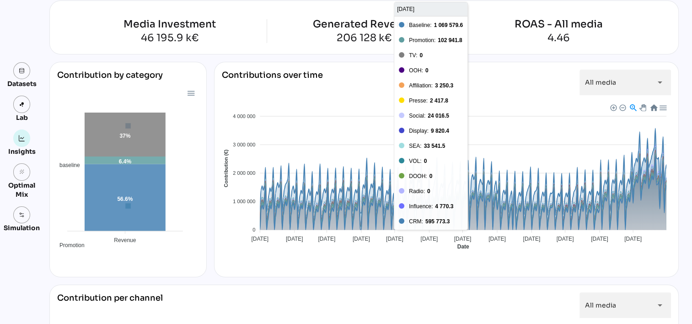
scroll to position [0, 0]
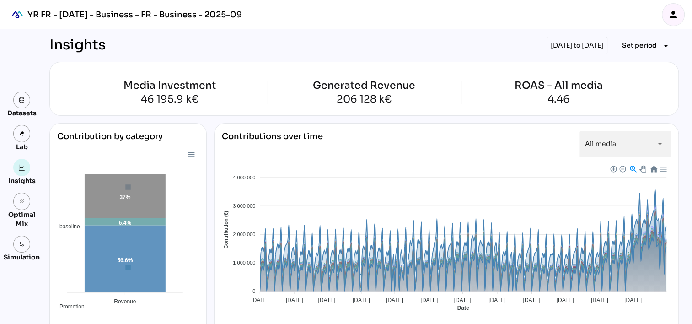
click at [555, 104] on div "4.46" at bounding box center [558, 99] width 88 height 10
click at [554, 103] on div "4.46" at bounding box center [558, 99] width 88 height 10
click at [506, 97] on div "ROAS - All media 4.46" at bounding box center [558, 92] width 194 height 24
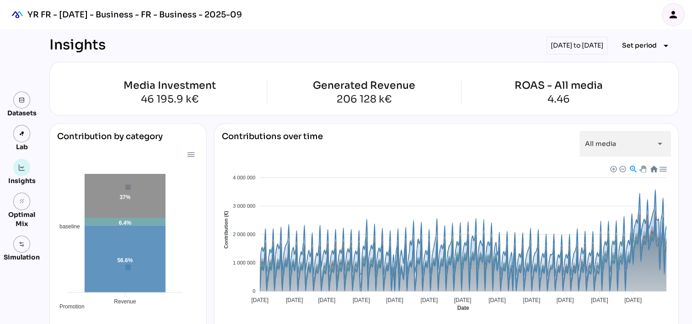
click at [168, 110] on div "Media Investment 46 195.9 k€ Generated Revenue 206 128 k€ ROAS - All media 4.46" at bounding box center [363, 89] width 629 height 54
click at [181, 91] on div "Media Investment 46 195.9 k€" at bounding box center [170, 92] width 194 height 24
drag, startPoint x: 181, startPoint y: 91, endPoint x: 305, endPoint y: 97, distance: 124.5
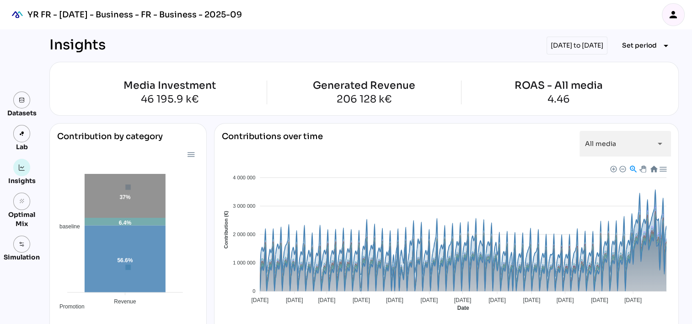
click at [305, 97] on div "Generated Revenue 206 128 k€" at bounding box center [364, 92] width 194 height 24
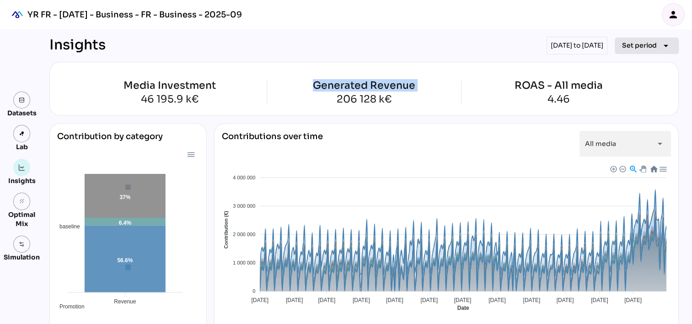
click at [656, 40] on span "Set period arrow_drop_down" at bounding box center [646, 45] width 49 height 13
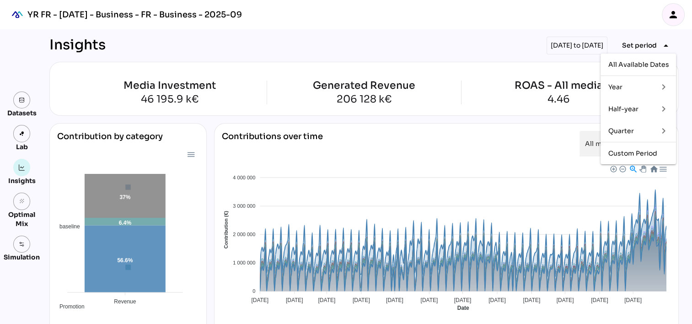
click at [653, 132] on div "keyboard_arrow_right" at bounding box center [659, 130] width 18 height 15
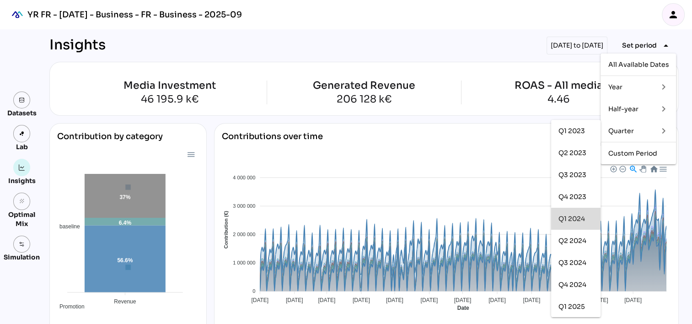
click at [578, 215] on div "Q1 2024" at bounding box center [575, 219] width 35 height 8
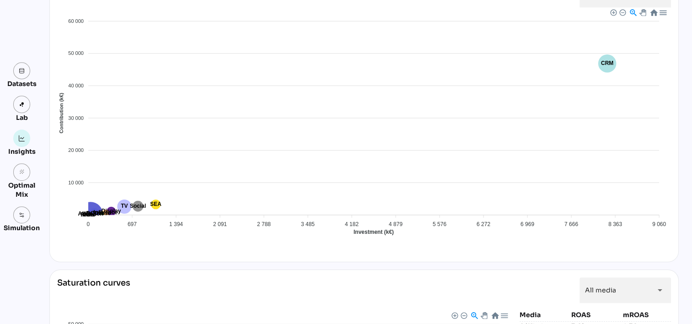
scroll to position [656, 0]
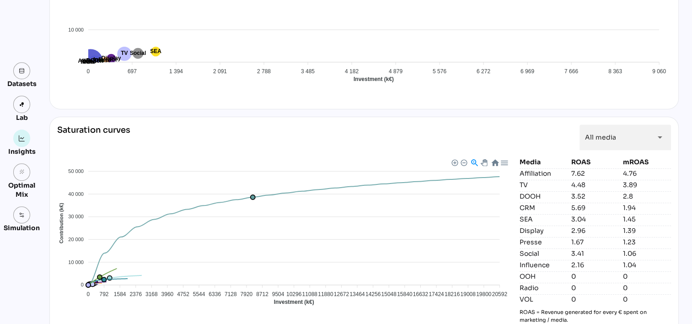
scroll to position [885, 0]
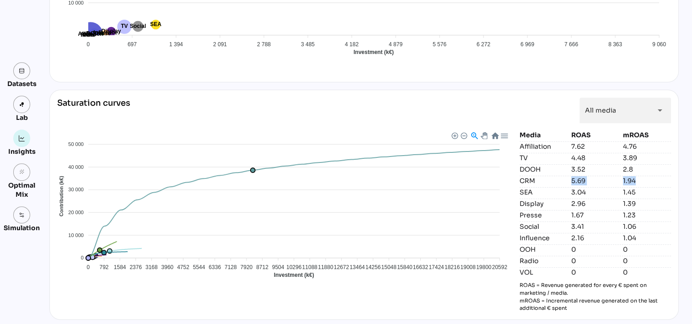
drag, startPoint x: 532, startPoint y: 178, endPoint x: 640, endPoint y: 179, distance: 107.9
click at [640, 179] on div "CRM 5.69 1.94" at bounding box center [594, 181] width 151 height 10
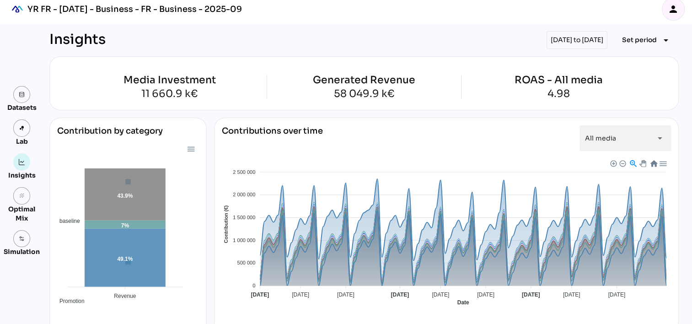
scroll to position [0, 0]
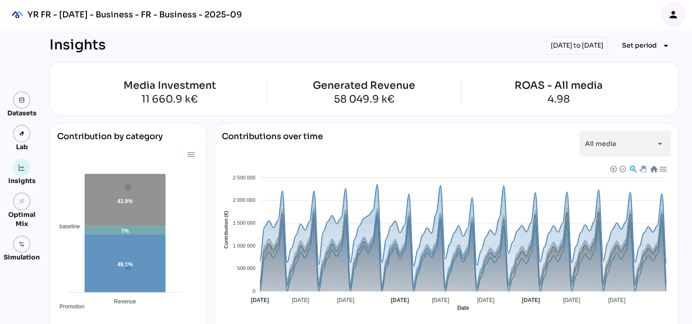
click at [330, 90] on div "Generated Revenue" at bounding box center [364, 85] width 102 height 10
click at [143, 94] on div "11 660.9 k€" at bounding box center [170, 99] width 194 height 10
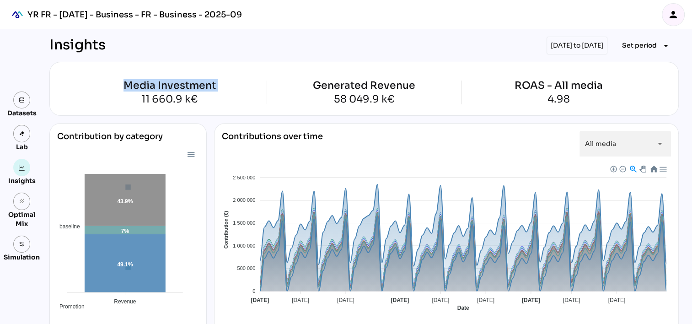
click at [143, 94] on div "11 660.9 k€" at bounding box center [170, 99] width 194 height 10
click at [632, 40] on span "Set period" at bounding box center [639, 45] width 35 height 11
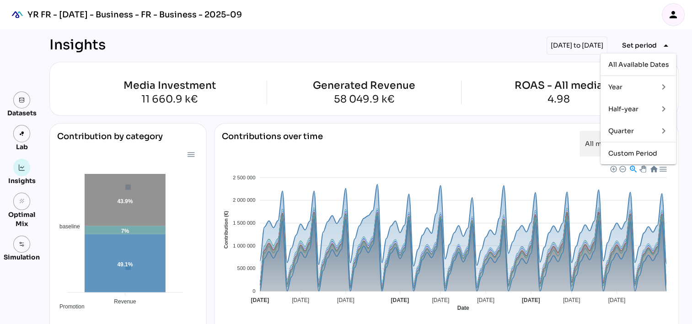
click at [631, 85] on div "Year" at bounding box center [629, 87] width 43 height 8
click at [581, 105] on div "2024" at bounding box center [584, 109] width 17 height 8
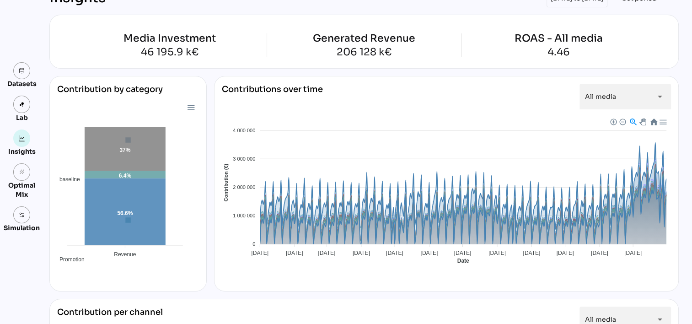
scroll to position [62, 0]
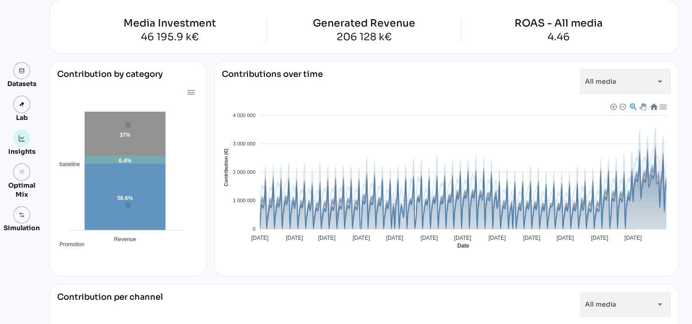
click at [245, 322] on span "Baseline" at bounding box center [231, 325] width 28 height 6
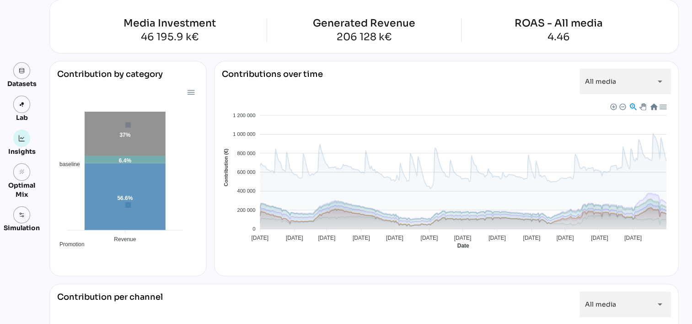
click at [245, 322] on span "Baseline" at bounding box center [231, 325] width 28 height 6
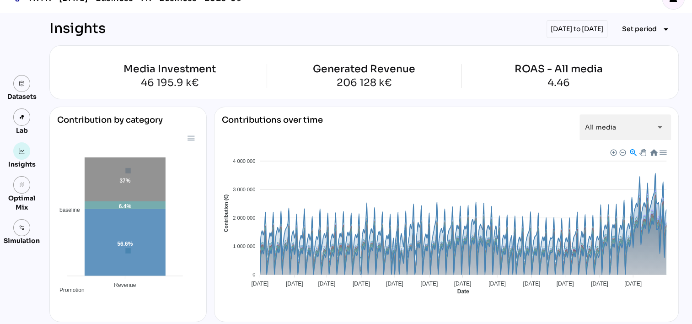
scroll to position [0, 0]
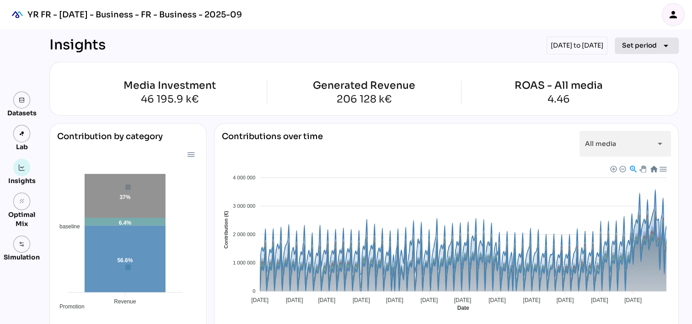
click at [649, 44] on span "Set period" at bounding box center [639, 45] width 35 height 11
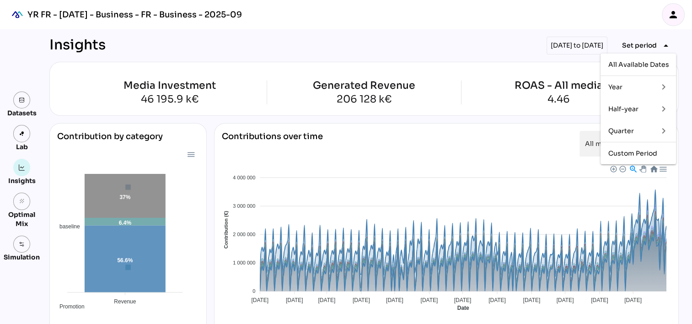
click at [636, 128] on div "Quarter" at bounding box center [629, 131] width 43 height 8
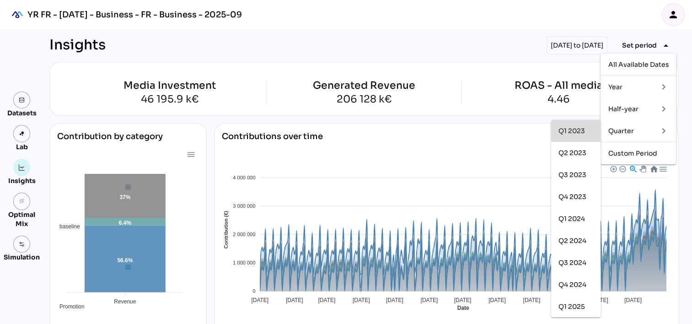
click at [574, 127] on div "Q1 2023" at bounding box center [575, 131] width 35 height 8
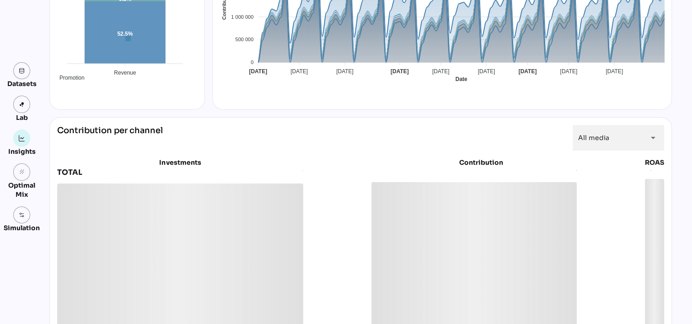
scroll to position [225, 0]
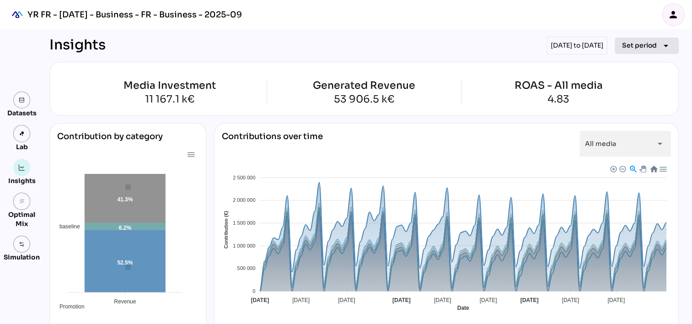
click at [653, 48] on span "Set period arrow_drop_down" at bounding box center [646, 45] width 49 height 13
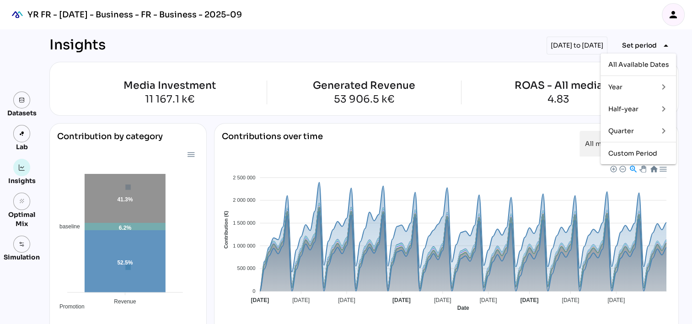
click at [634, 129] on div "Quarter" at bounding box center [629, 131] width 43 height 8
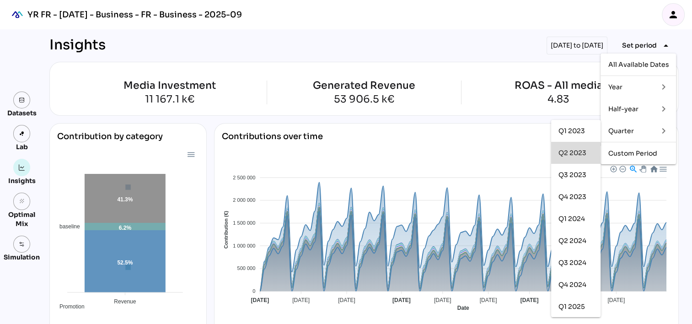
click at [578, 154] on div "Q2 2023" at bounding box center [575, 153] width 35 height 8
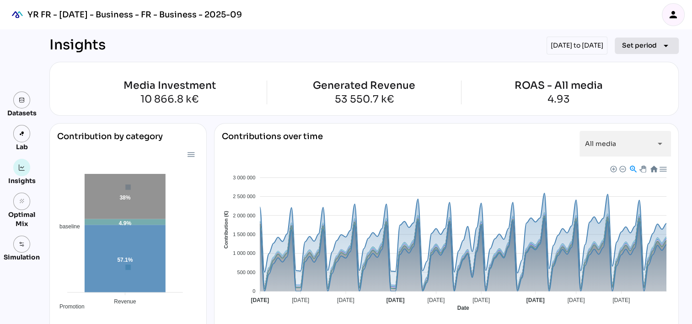
click at [639, 44] on span "Set period" at bounding box center [639, 45] width 35 height 11
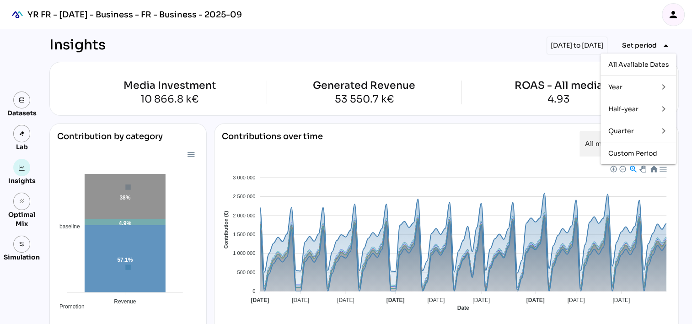
click at [638, 130] on div "Quarter" at bounding box center [629, 131] width 43 height 8
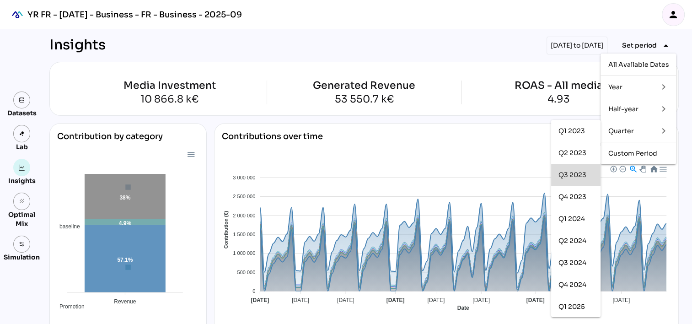
click at [581, 176] on div "Q3 2023" at bounding box center [575, 175] width 35 height 8
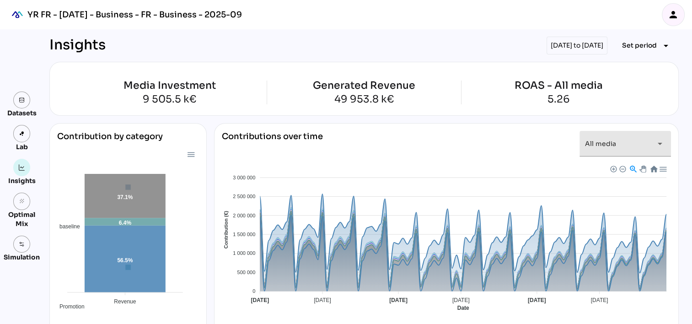
click at [608, 141] on span "All media" at bounding box center [600, 143] width 31 height 8
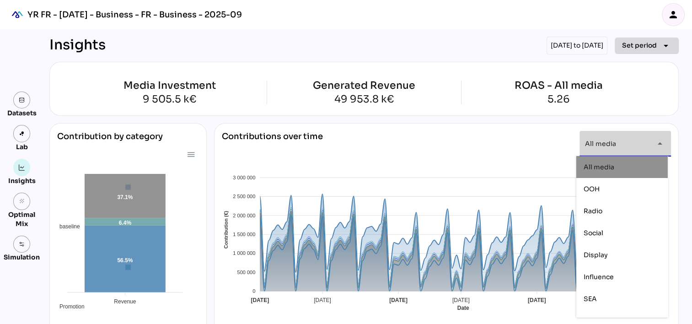
click at [640, 53] on button "Set period arrow_drop_down" at bounding box center [646, 45] width 64 height 16
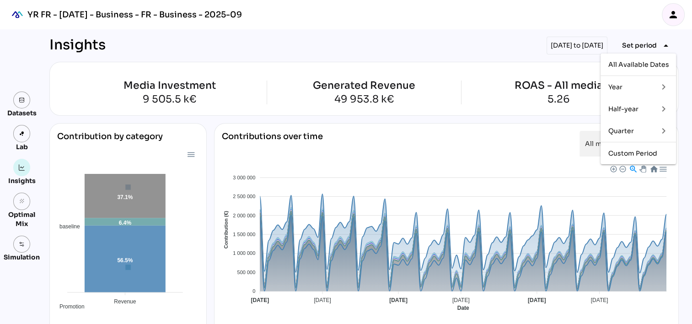
click at [630, 127] on div "Quarter" at bounding box center [629, 131] width 43 height 8
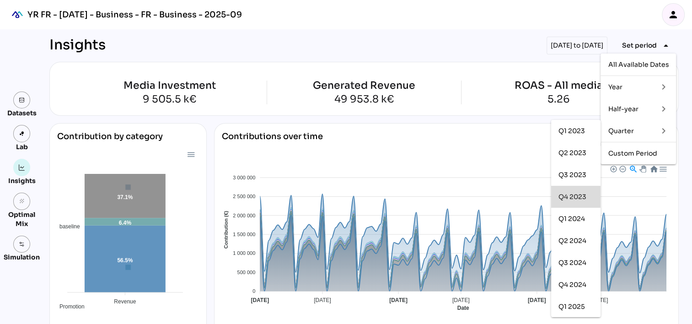
click at [574, 193] on div "Q4 2023" at bounding box center [575, 197] width 35 height 8
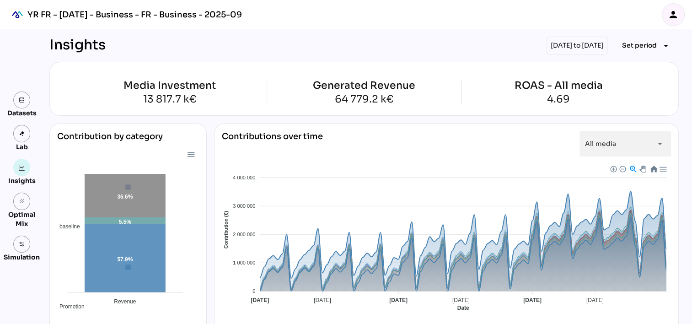
click at [556, 48] on div "01/10/2023 to 31/12/2023" at bounding box center [576, 46] width 61 height 18
click at [635, 51] on span "Set period arrow_drop_down" at bounding box center [646, 45] width 49 height 13
click at [641, 128] on div "Quarter" at bounding box center [629, 131] width 43 height 8
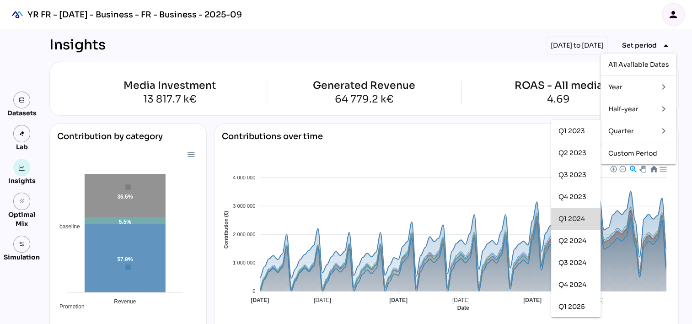
click at [567, 217] on div "Q1 2024" at bounding box center [575, 219] width 35 height 8
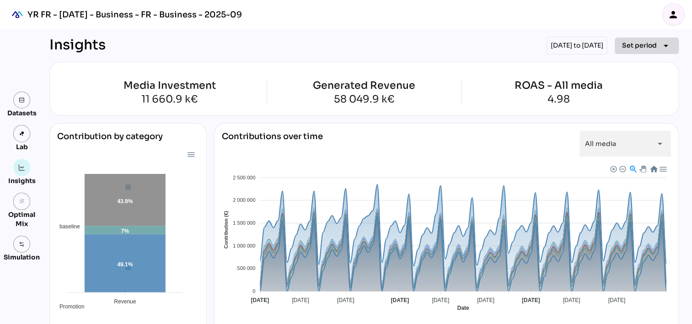
click at [660, 44] on icon "arrow_drop_down" at bounding box center [665, 45] width 11 height 11
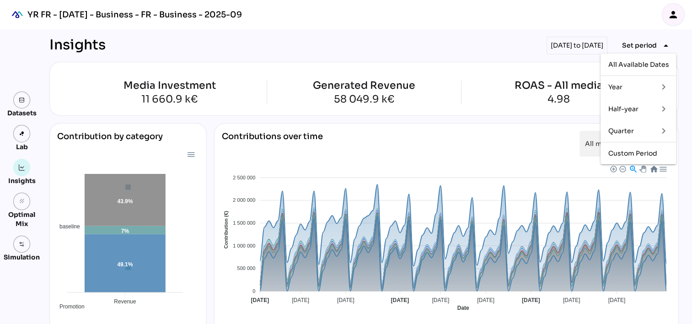
click at [643, 133] on div "Quarter" at bounding box center [629, 131] width 43 height 8
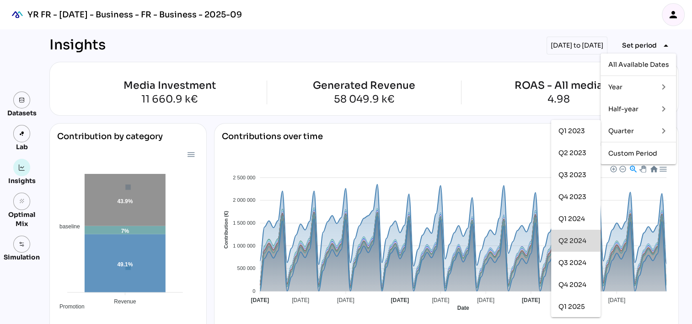
click at [578, 245] on div "Q2 2024" at bounding box center [575, 240] width 35 height 15
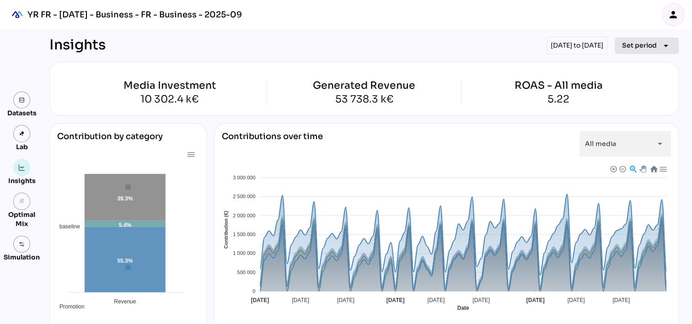
click at [652, 43] on span "Set period" at bounding box center [639, 45] width 35 height 11
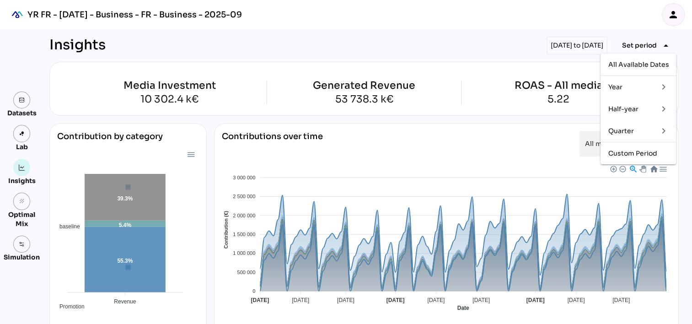
click at [632, 133] on div "Quarter" at bounding box center [629, 131] width 43 height 8
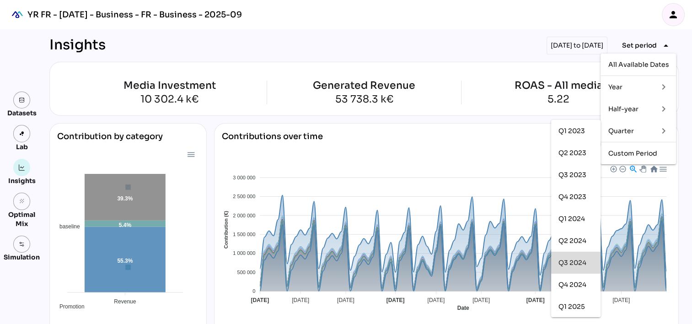
click at [570, 263] on div "Q3 2024" at bounding box center [575, 263] width 35 height 8
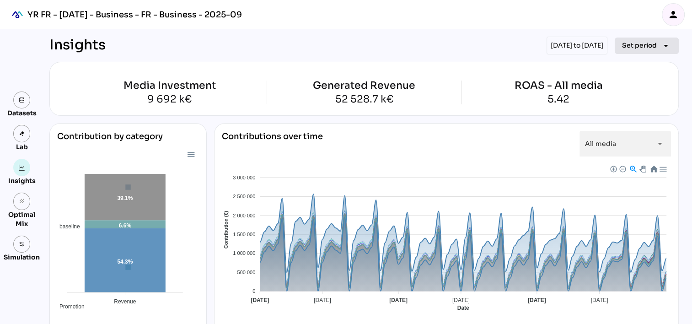
click at [650, 44] on span "Set period" at bounding box center [639, 45] width 35 height 11
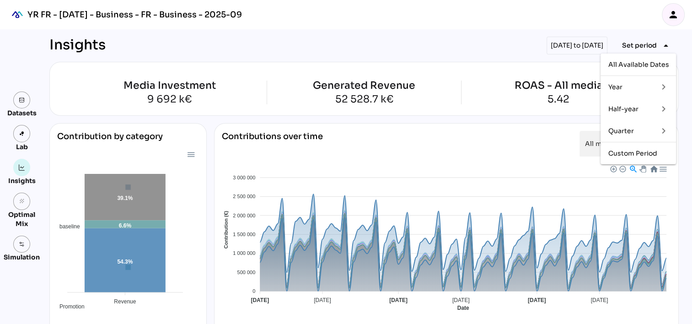
click at [637, 128] on div "Quarter" at bounding box center [629, 131] width 43 height 8
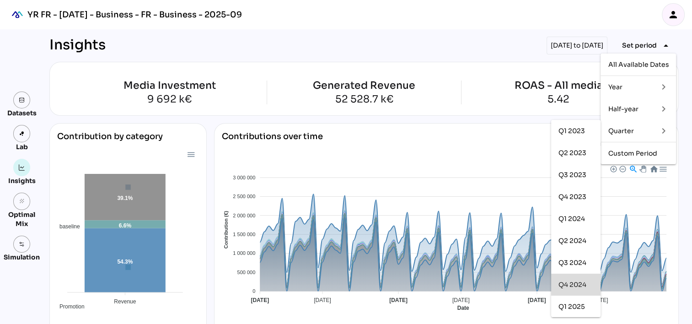
click at [572, 281] on div "Q4 2024" at bounding box center [575, 285] width 35 height 8
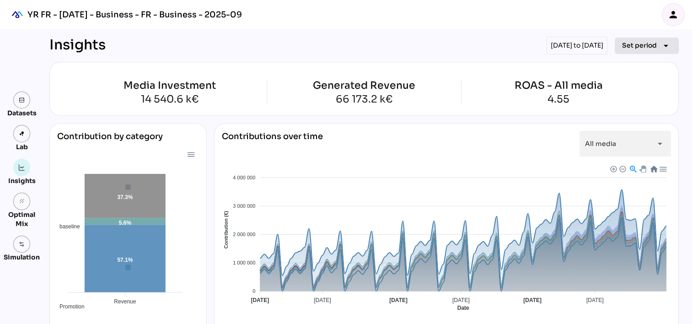
click at [630, 45] on span "Set period" at bounding box center [639, 45] width 35 height 11
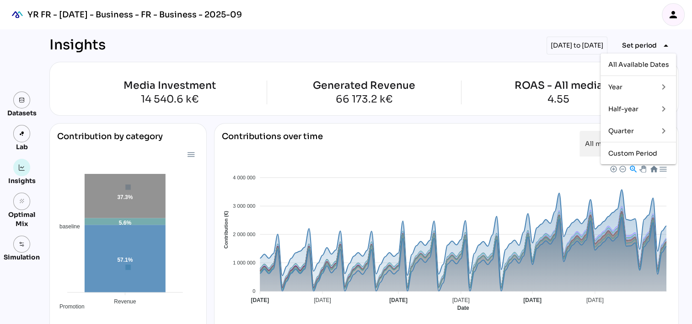
click at [638, 125] on div "Quarter" at bounding box center [629, 130] width 43 height 15
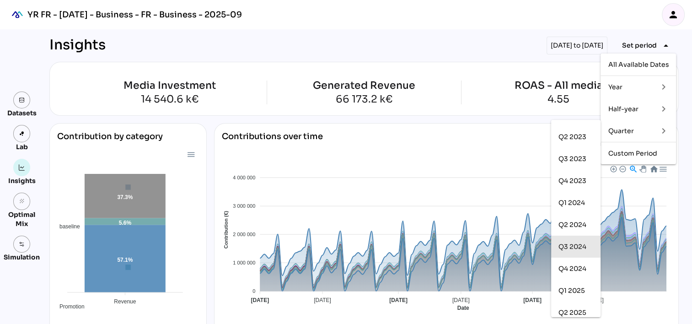
scroll to position [23, 0]
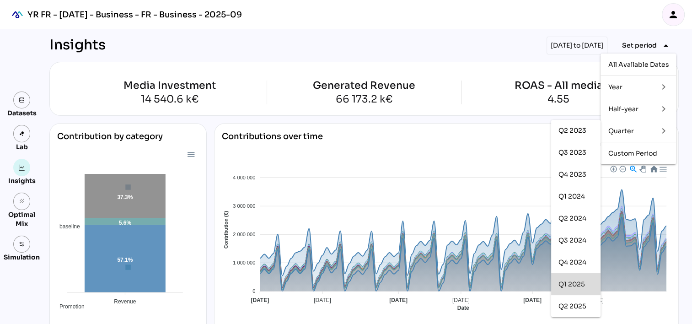
click at [573, 282] on div "Q1 2025" at bounding box center [575, 284] width 35 height 8
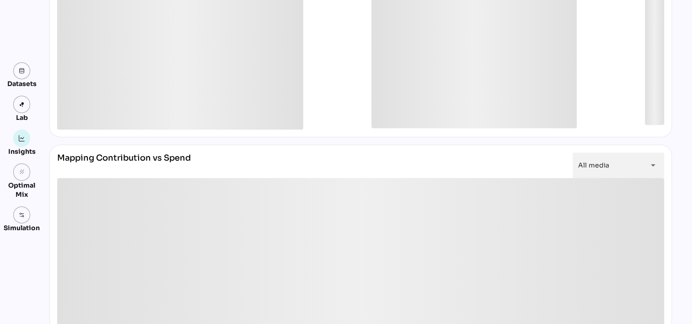
scroll to position [549, 0]
